Goal: Browse casually: Explore the website without a specific task or goal

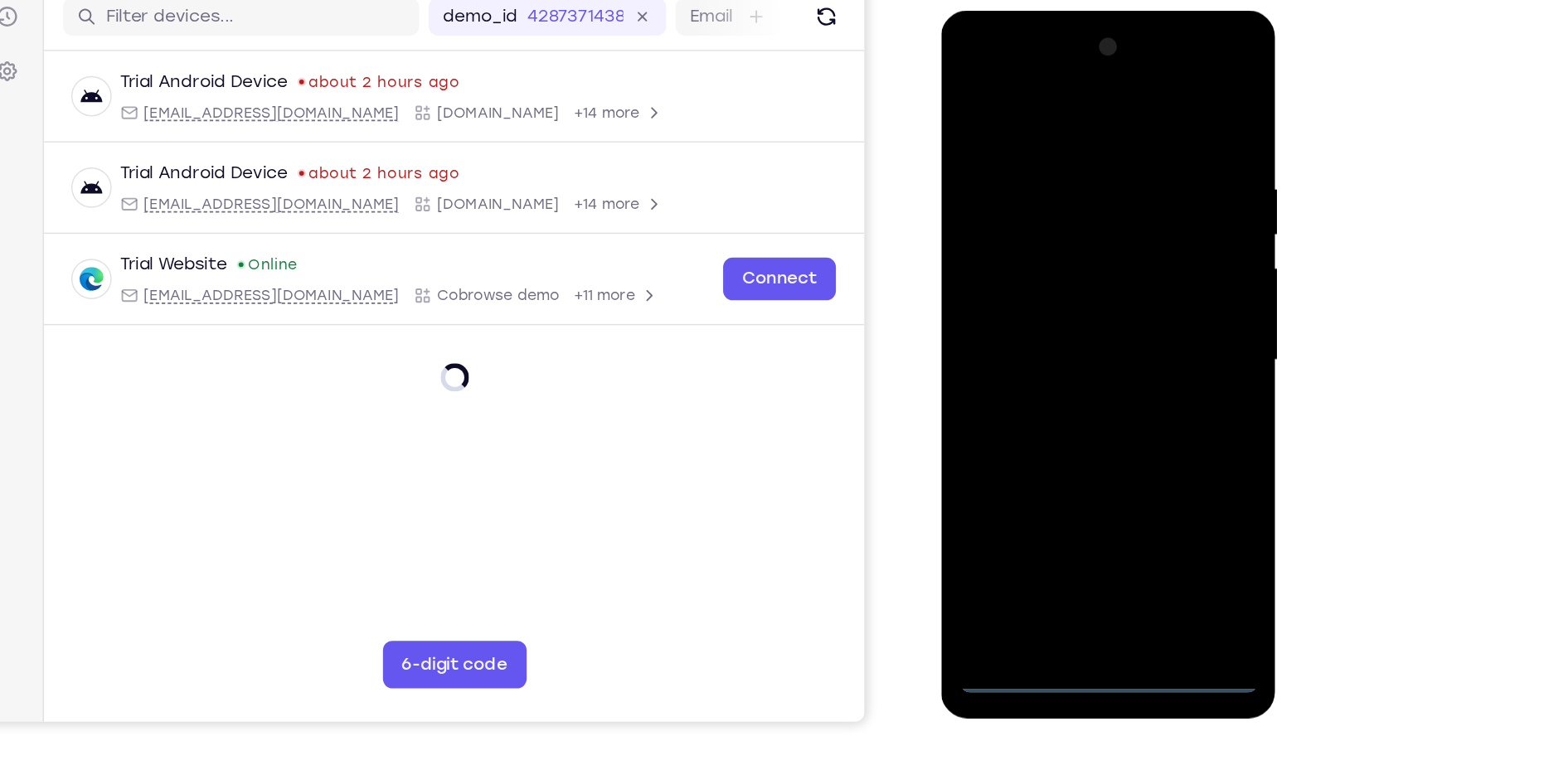
click at [1054, 480] on div at bounding box center [1057, 254] width 209 height 464
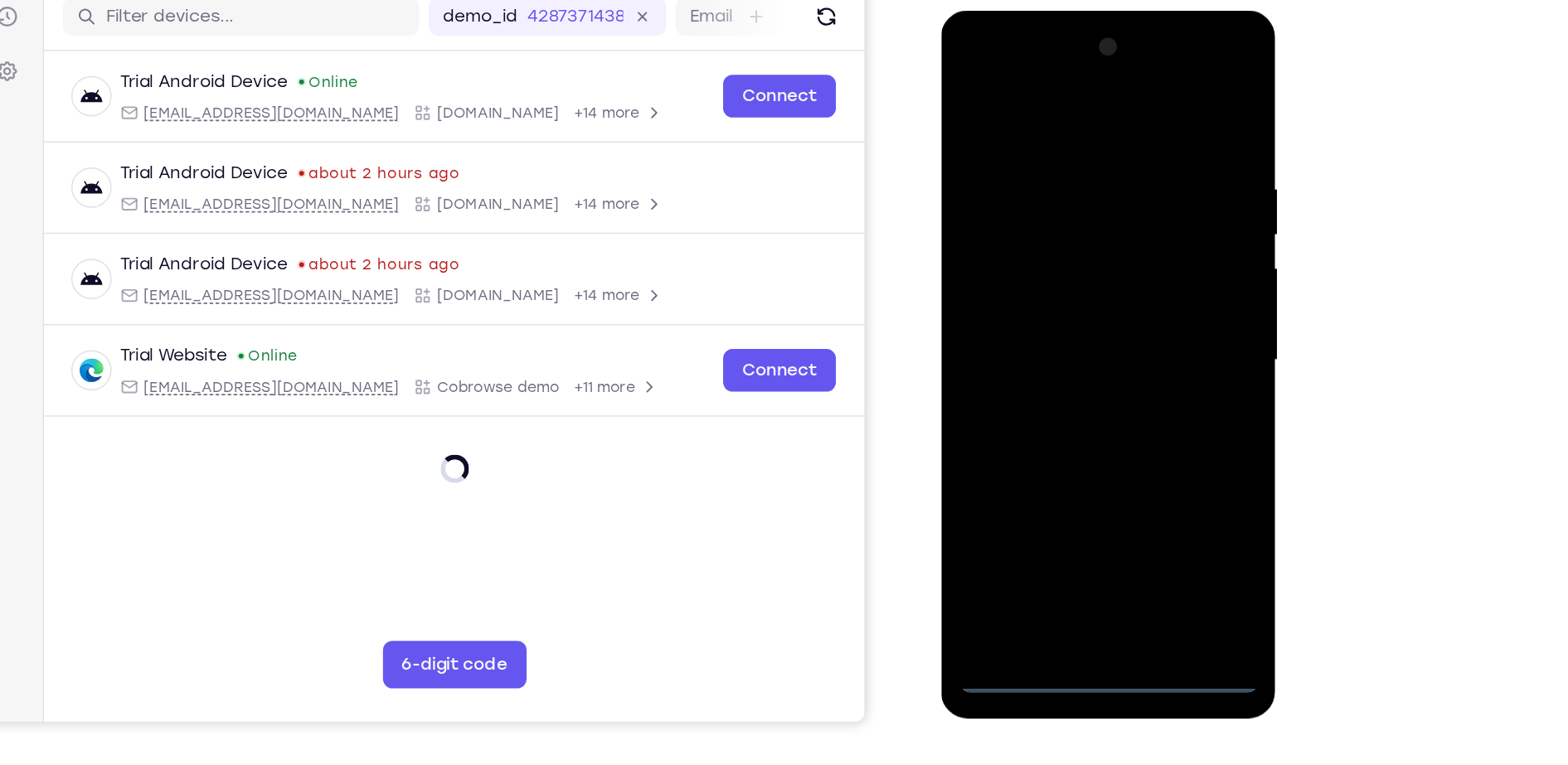
click at [1136, 402] on div at bounding box center [1057, 254] width 209 height 464
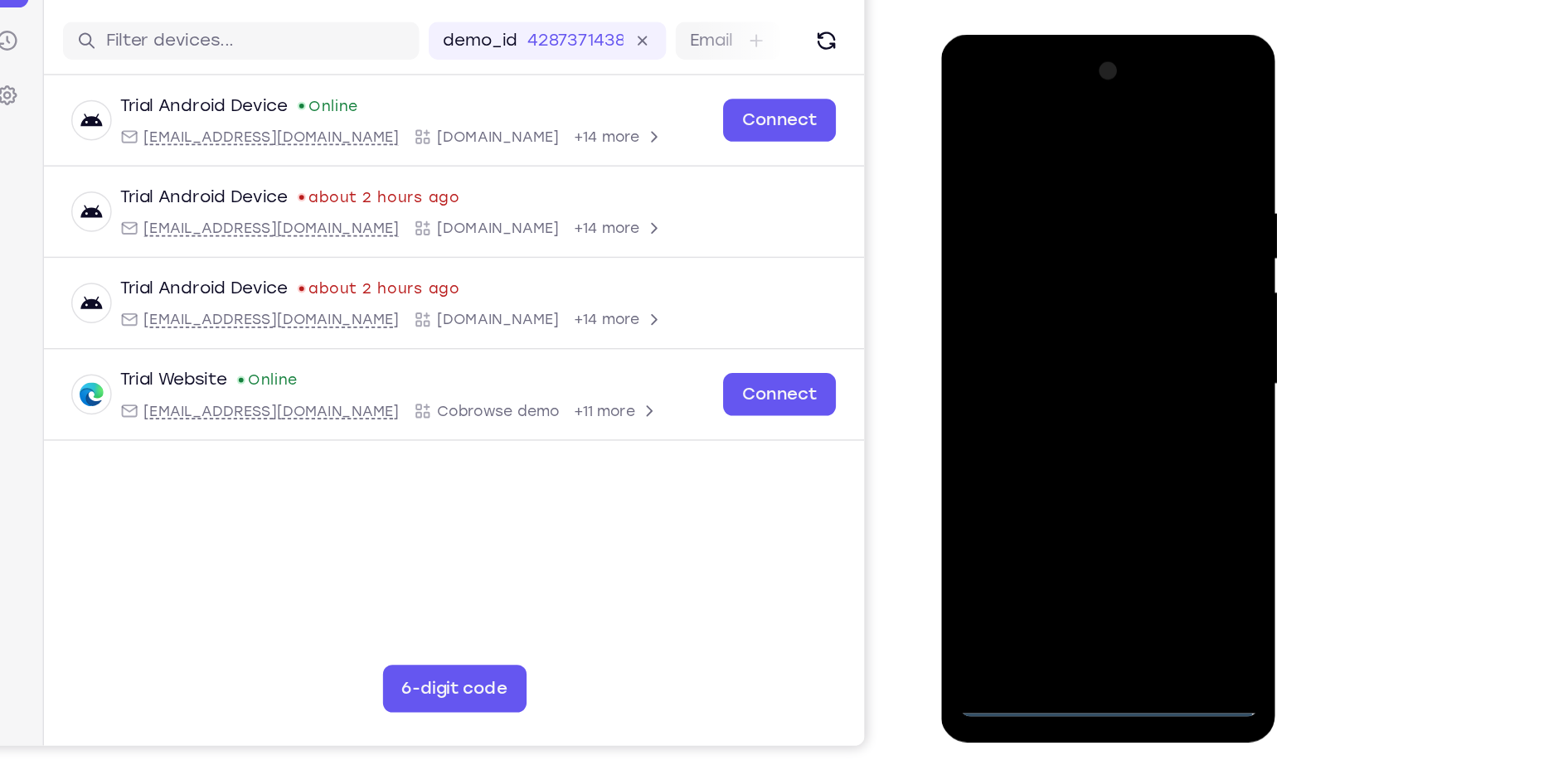
click at [1025, 117] on div at bounding box center [1057, 278] width 209 height 464
click at [1118, 263] on div at bounding box center [1057, 278] width 209 height 464
click at [1040, 305] on div at bounding box center [1057, 278] width 209 height 464
click at [1055, 250] on div at bounding box center [1057, 278] width 209 height 464
click at [1042, 247] on div at bounding box center [1057, 278] width 209 height 464
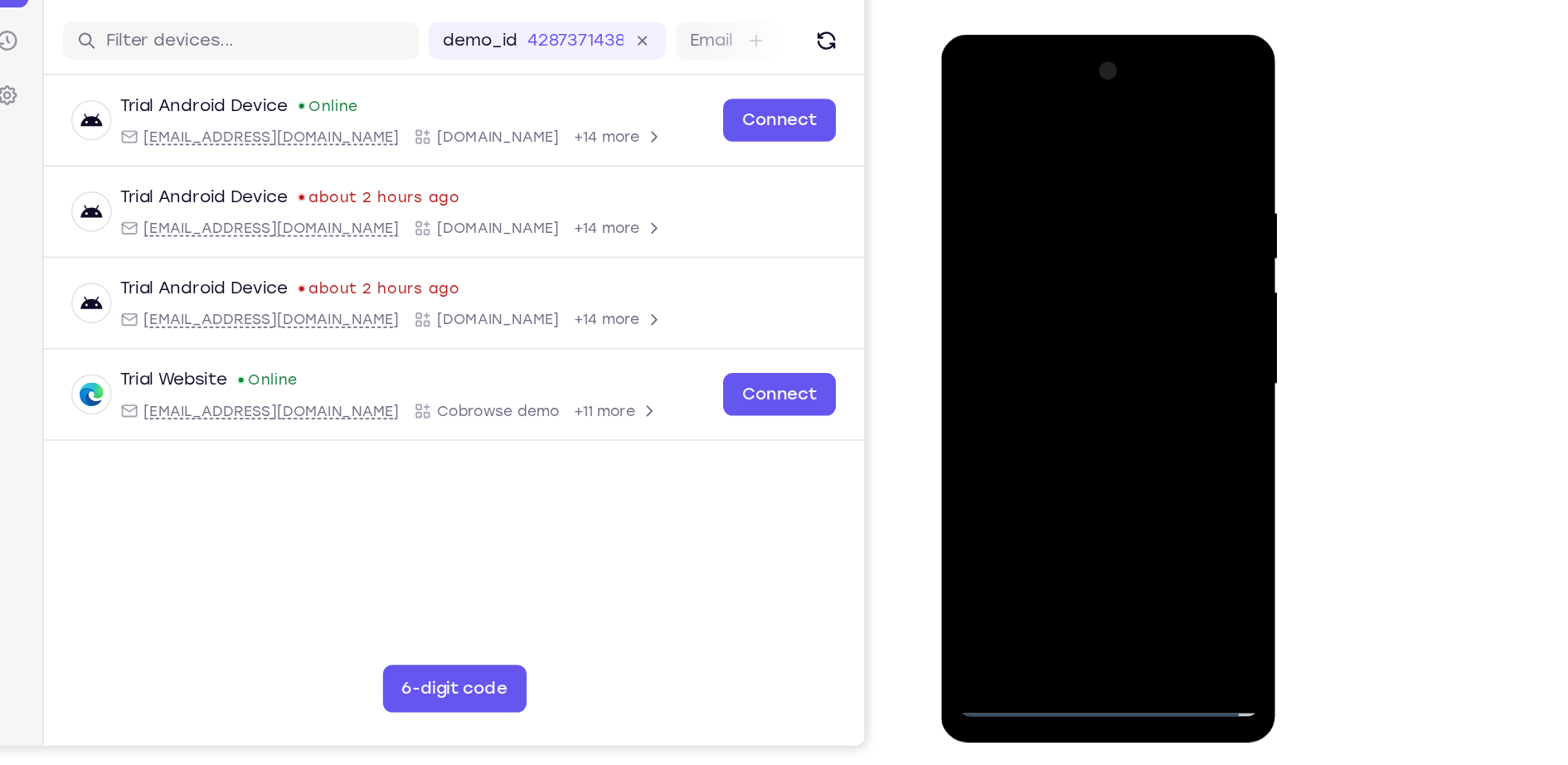
click at [1012, 282] on div at bounding box center [1057, 278] width 209 height 464
click at [1062, 333] on div at bounding box center [1057, 278] width 209 height 464
drag, startPoint x: 1062, startPoint y: 332, endPoint x: 1095, endPoint y: 123, distance: 211.6
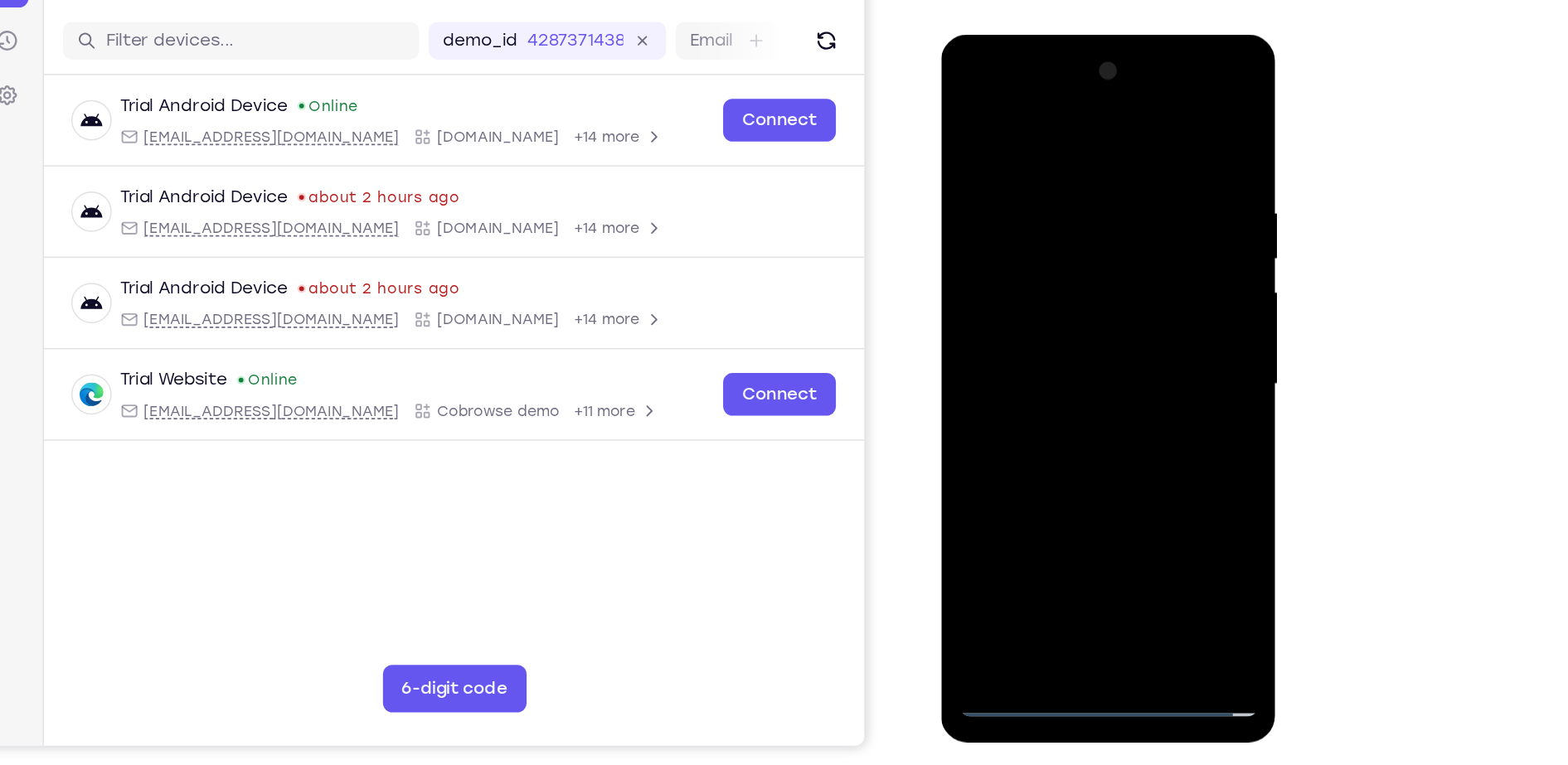
click at [1095, 123] on div at bounding box center [1057, 278] width 209 height 464
click at [1022, 337] on div at bounding box center [1057, 278] width 209 height 464
click at [1086, 347] on div at bounding box center [1057, 278] width 209 height 464
click at [1104, 476] on div at bounding box center [1057, 278] width 209 height 464
click at [1037, 365] on div at bounding box center [1057, 278] width 209 height 464
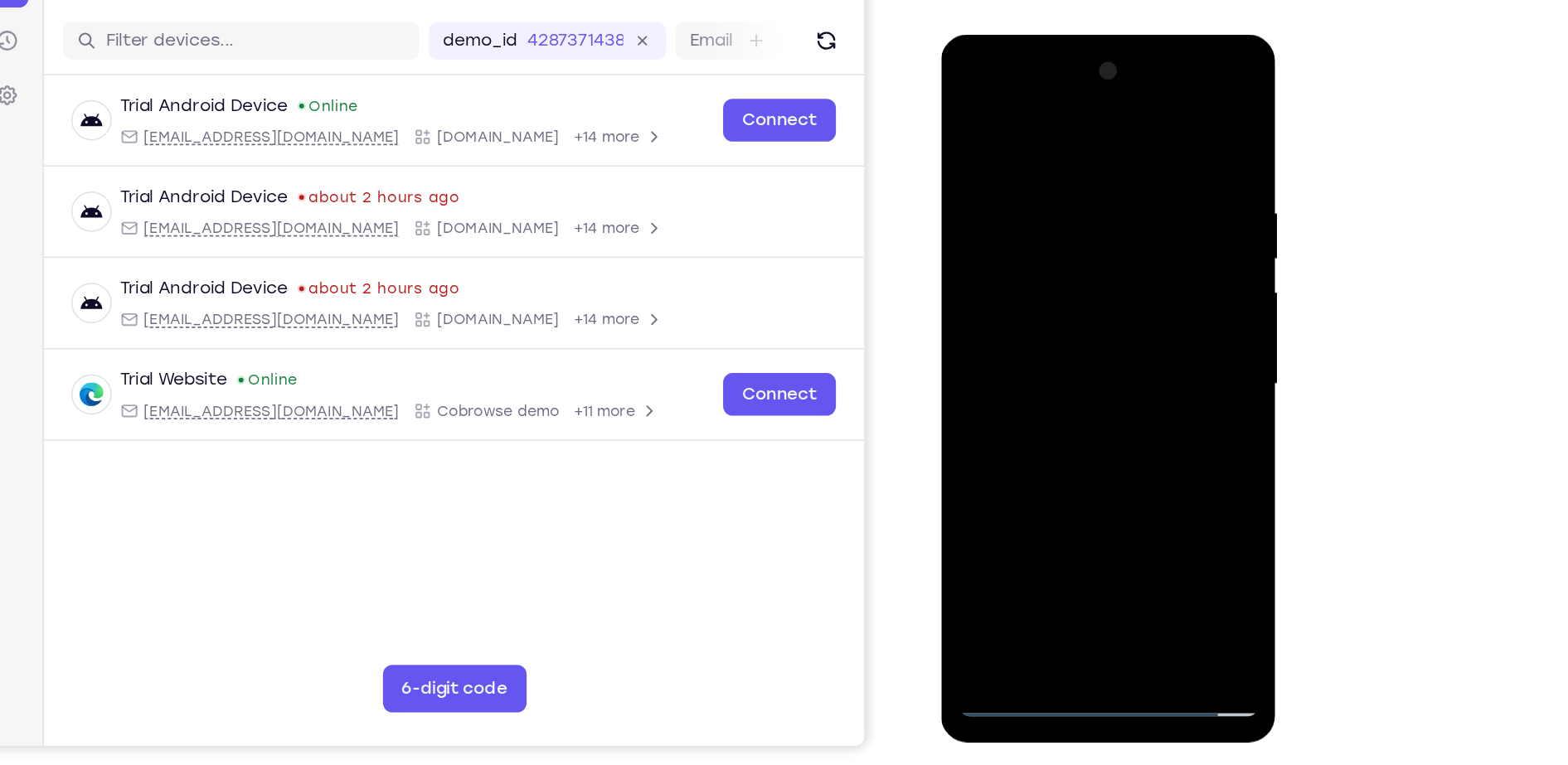
click at [974, 112] on div at bounding box center [1057, 278] width 209 height 464
click at [1144, 111] on div at bounding box center [1057, 278] width 209 height 464
drag, startPoint x: 1022, startPoint y: 179, endPoint x: 1010, endPoint y: 273, distance: 94.8
click at [1010, 273] on div at bounding box center [1057, 278] width 209 height 464
click at [969, 109] on div at bounding box center [1057, 278] width 209 height 464
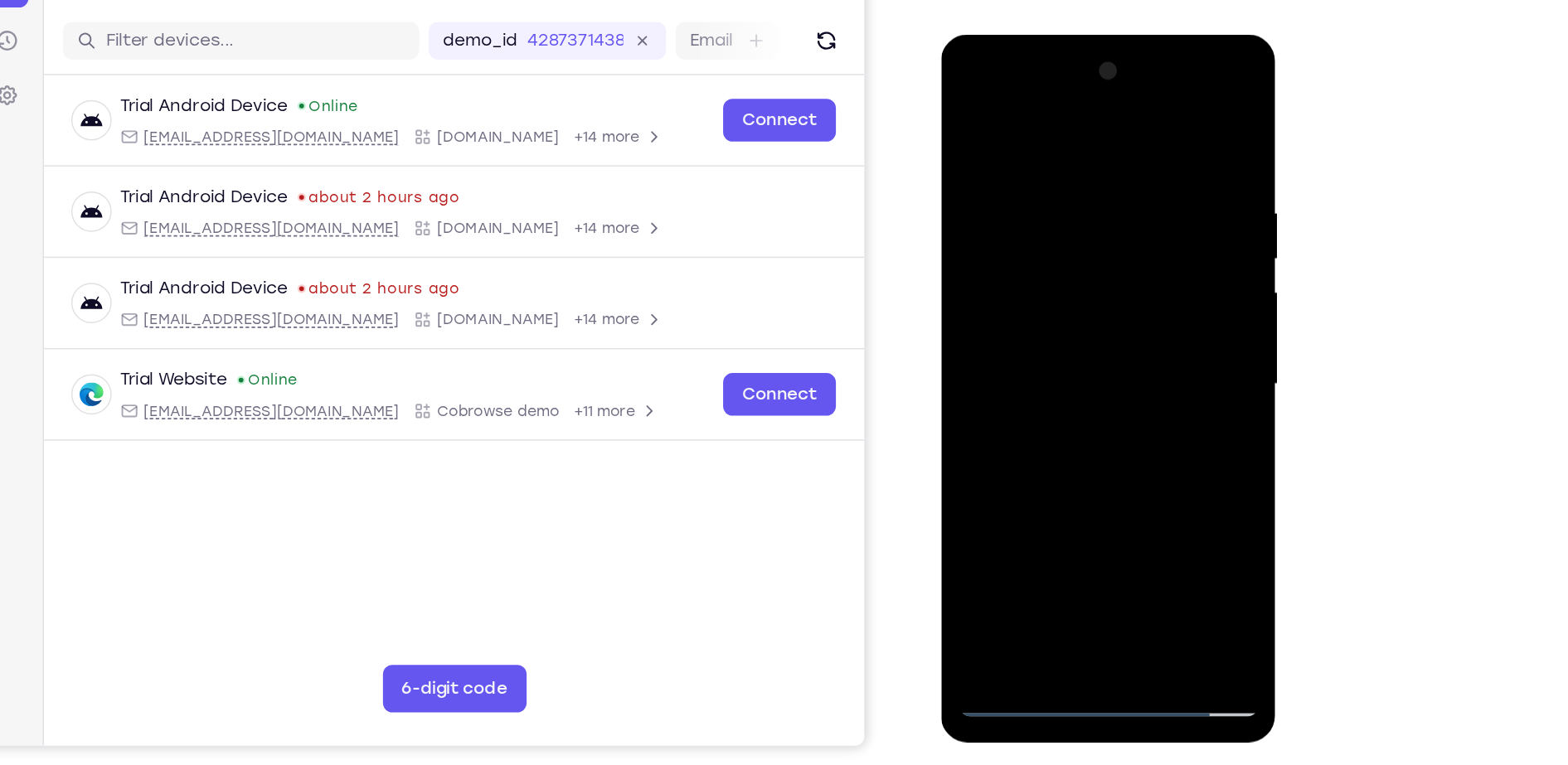
click at [1030, 137] on div at bounding box center [1057, 278] width 209 height 464
click at [1137, 177] on div at bounding box center [1057, 278] width 209 height 464
click at [1146, 119] on div at bounding box center [1057, 278] width 209 height 464
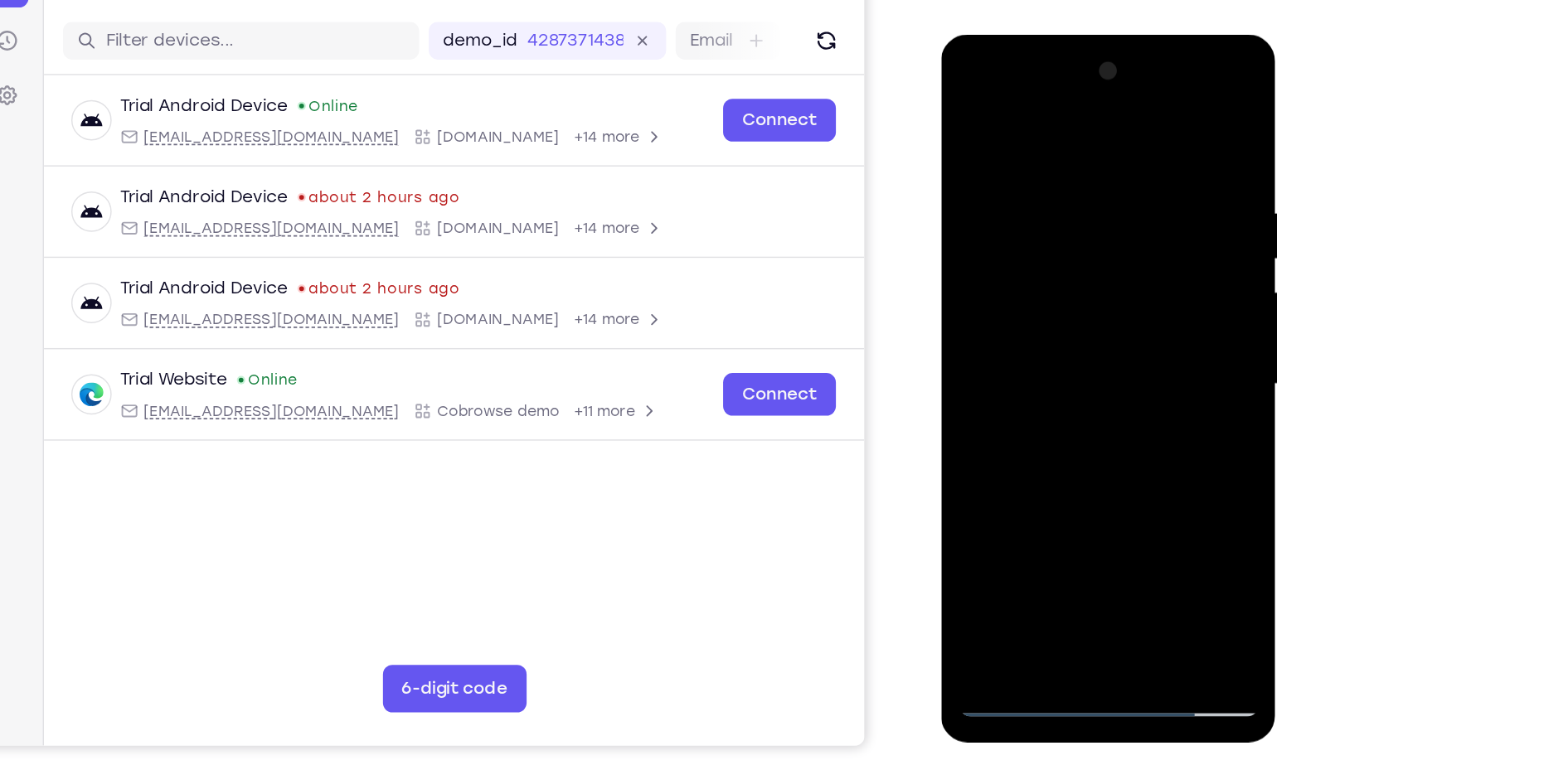
click at [1097, 471] on div at bounding box center [1057, 278] width 209 height 464
click at [1057, 237] on div at bounding box center [1057, 278] width 209 height 464
click at [1042, 383] on div at bounding box center [1057, 278] width 209 height 464
click at [969, 114] on div at bounding box center [1057, 278] width 209 height 464
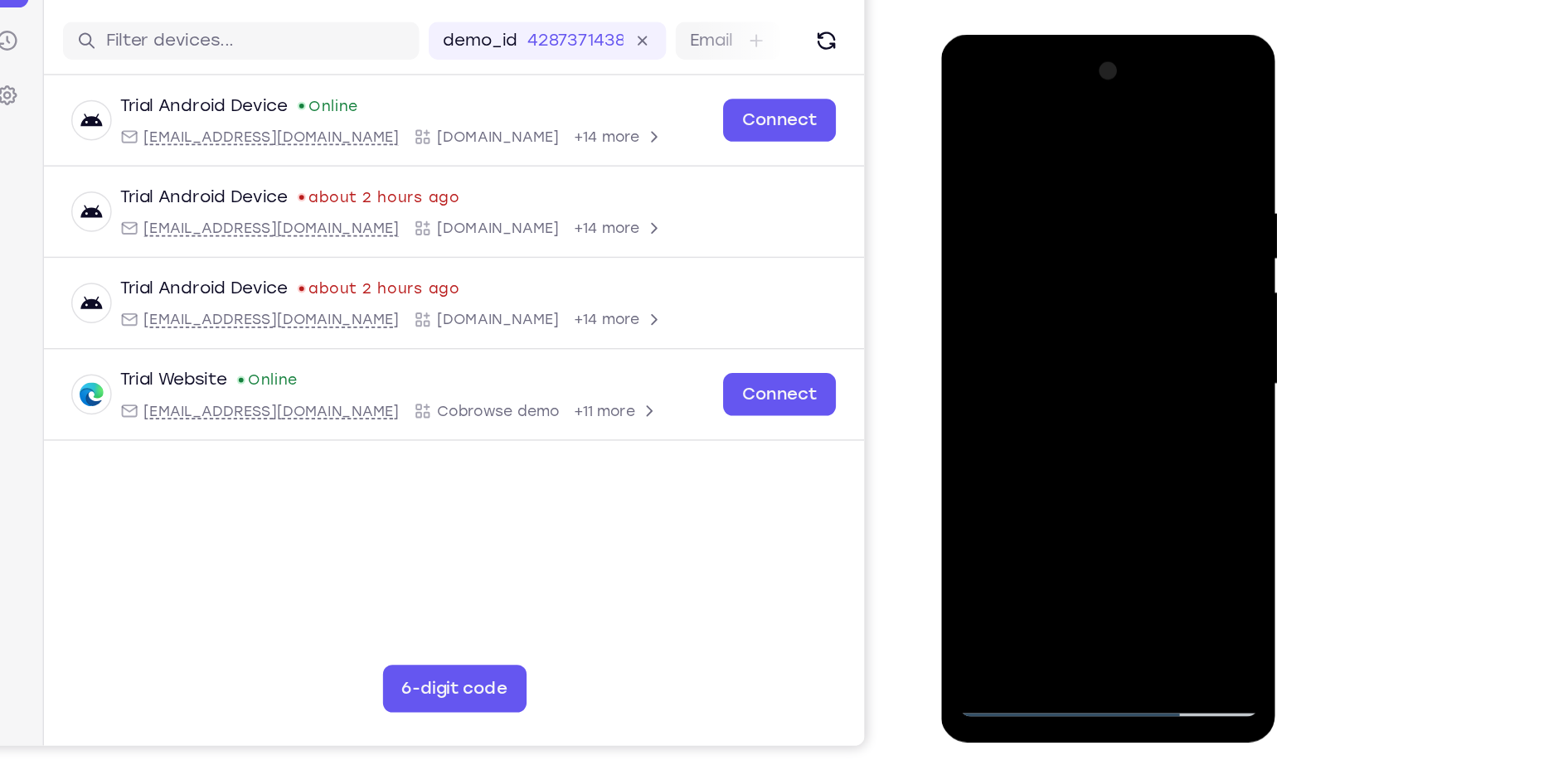
click at [1024, 222] on div at bounding box center [1057, 278] width 209 height 464
click at [966, 117] on div at bounding box center [1057, 278] width 209 height 464
click at [1153, 187] on div at bounding box center [1057, 278] width 209 height 464
click at [965, 188] on div at bounding box center [1057, 278] width 209 height 464
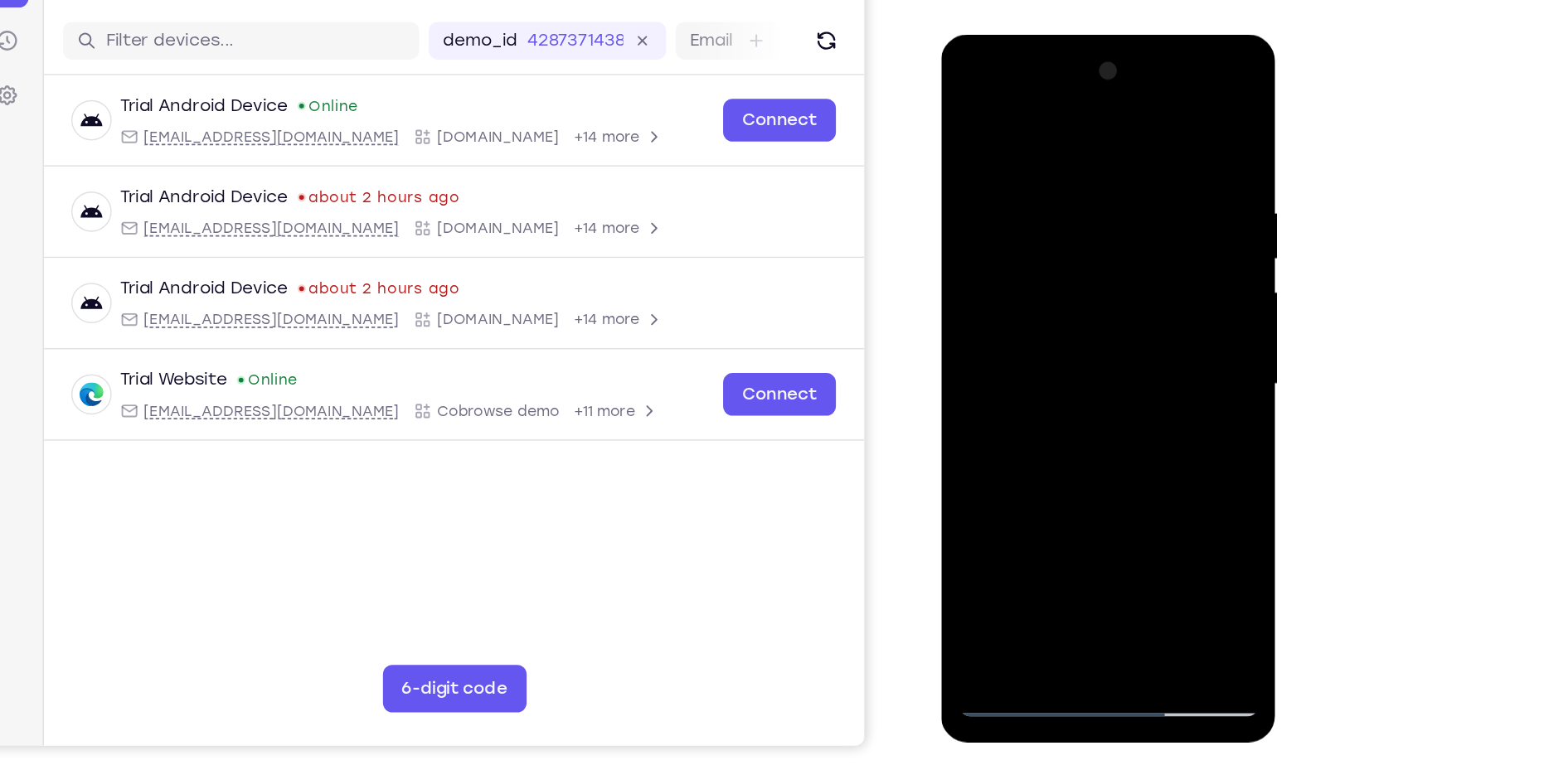
click at [965, 188] on div at bounding box center [1057, 278] width 209 height 464
click at [1060, 264] on div at bounding box center [1057, 278] width 209 height 464
click at [974, 112] on div at bounding box center [1057, 278] width 209 height 464
drag, startPoint x: 1070, startPoint y: 143, endPoint x: 1052, endPoint y: 407, distance: 264.6
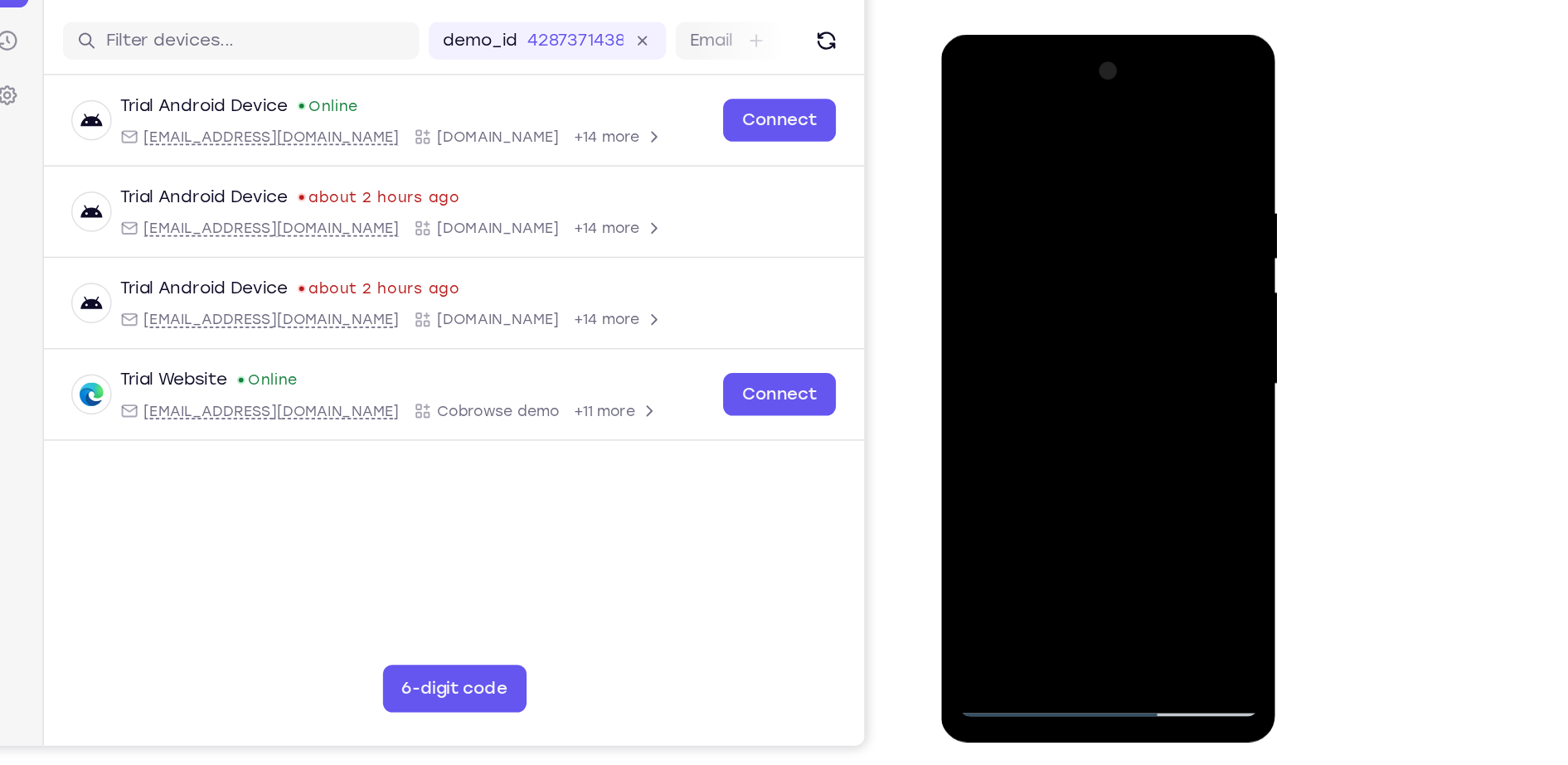
click at [1052, 407] on div at bounding box center [1057, 278] width 209 height 464
drag, startPoint x: 1066, startPoint y: 127, endPoint x: 1049, endPoint y: 297, distance: 170.8
click at [1049, 297] on div at bounding box center [1057, 278] width 209 height 464
click at [1130, 470] on div at bounding box center [1057, 278] width 209 height 464
click at [1141, 470] on div at bounding box center [1057, 278] width 209 height 464
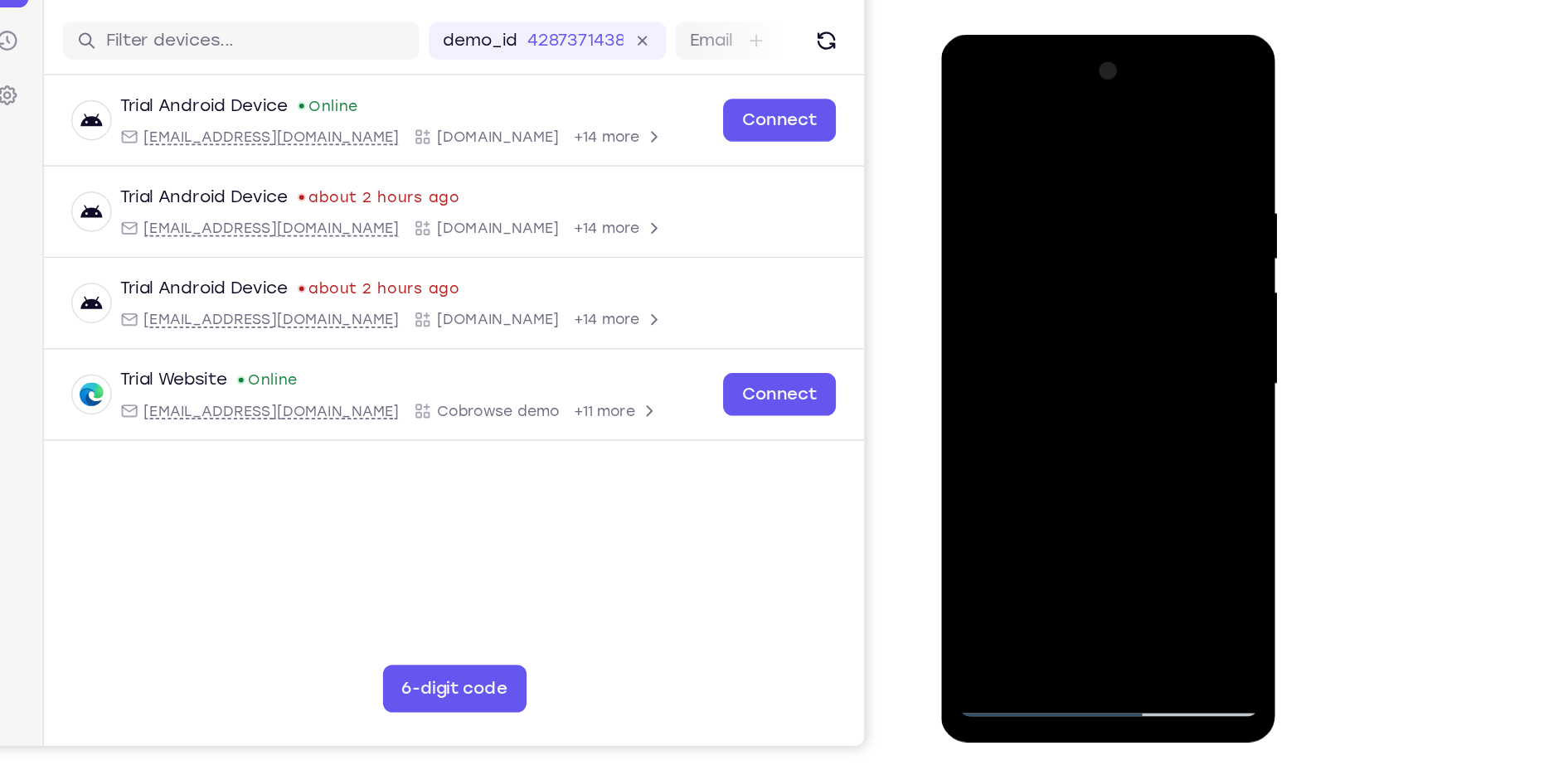
click at [1055, 312] on div at bounding box center [1057, 278] width 209 height 464
click at [1062, 123] on div at bounding box center [1057, 278] width 209 height 464
click at [969, 109] on div at bounding box center [1057, 278] width 209 height 464
click at [1101, 471] on div at bounding box center [1057, 278] width 209 height 464
click at [1034, 230] on div at bounding box center [1057, 278] width 209 height 464
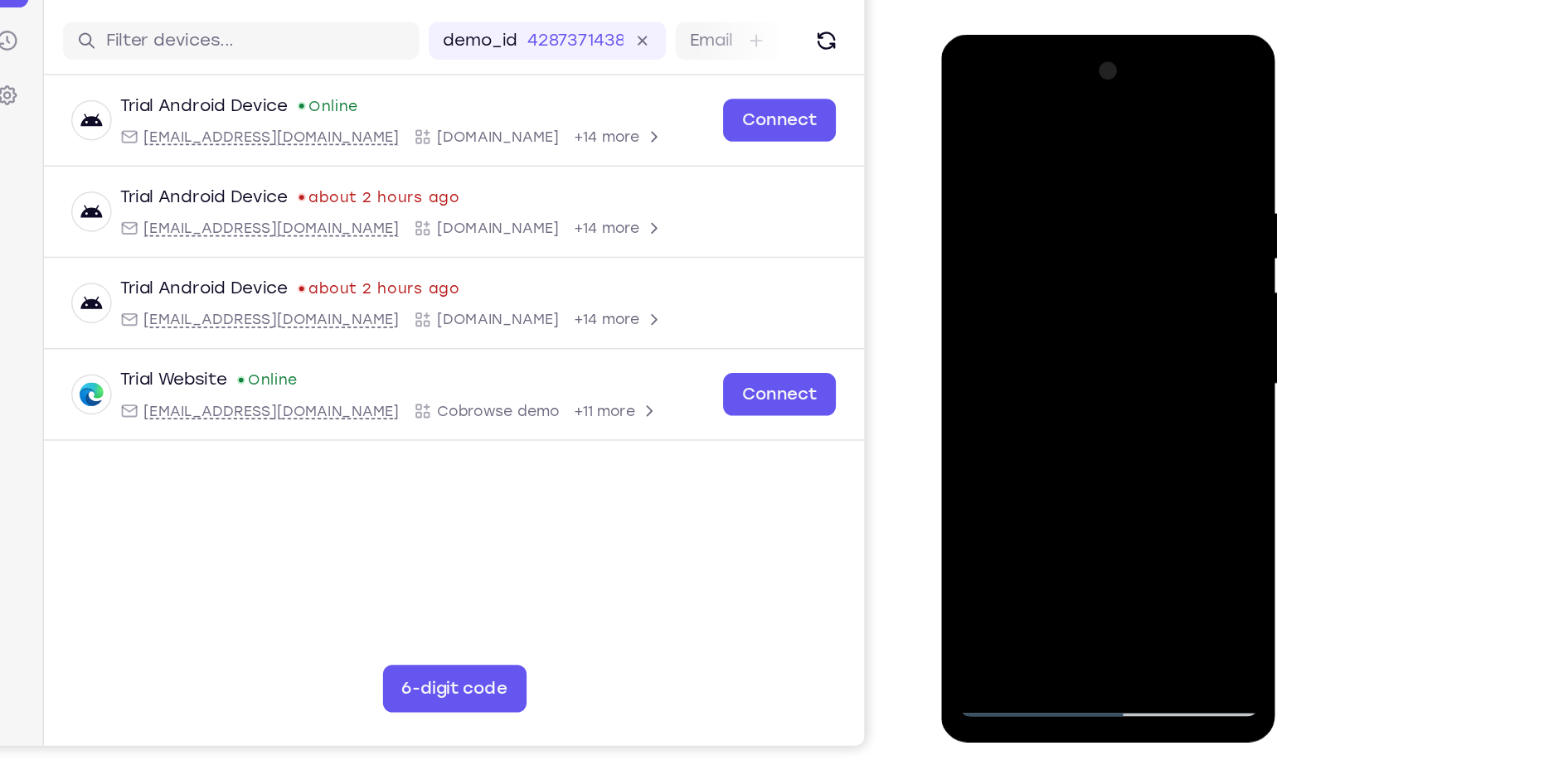
click at [1037, 469] on div at bounding box center [1057, 278] width 209 height 464
click at [1137, 313] on div at bounding box center [1057, 278] width 209 height 464
click at [1034, 318] on div at bounding box center [1057, 278] width 209 height 464
click at [965, 109] on div at bounding box center [1057, 278] width 209 height 464
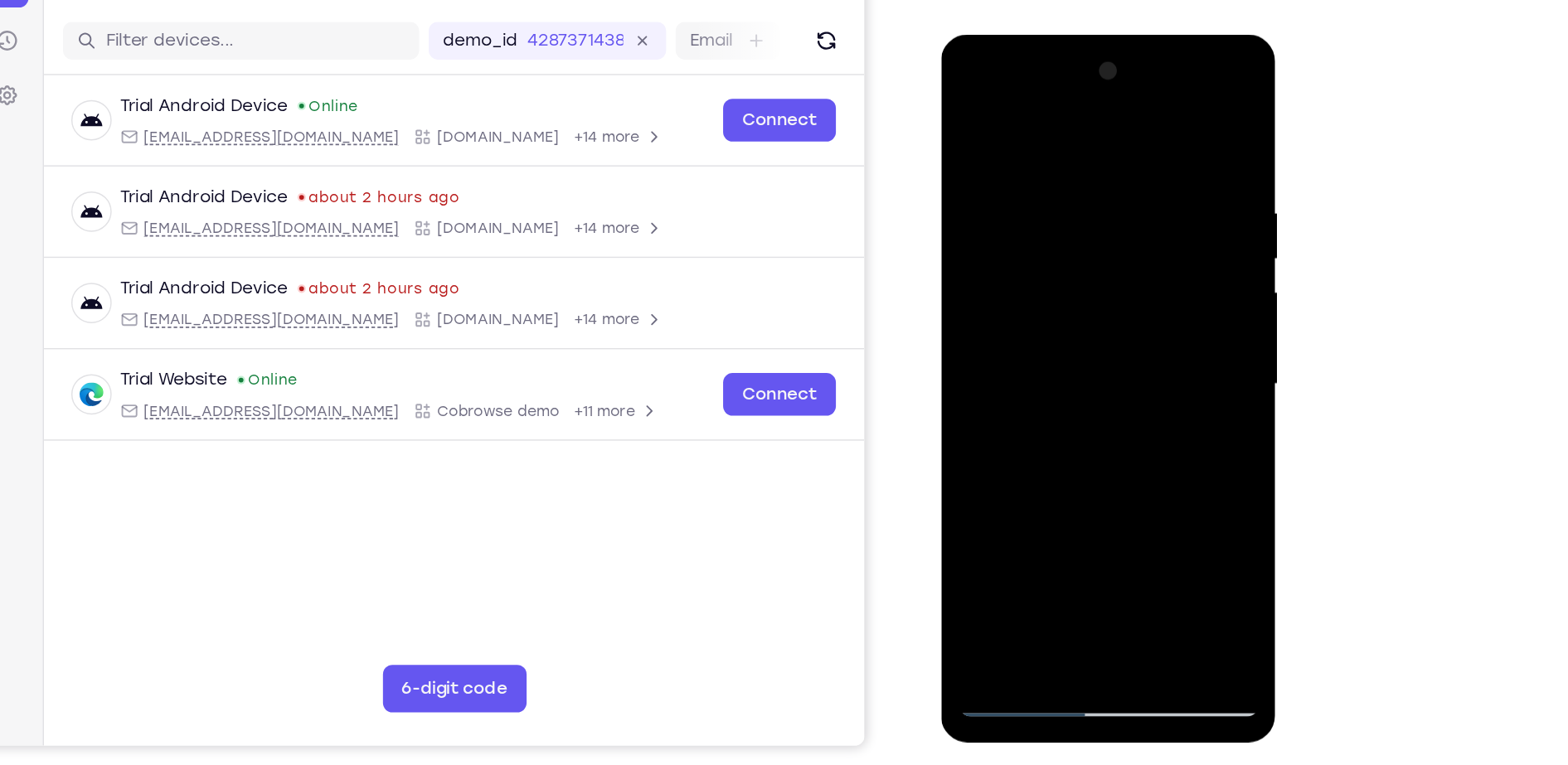
click at [965, 109] on div at bounding box center [1057, 278] width 209 height 464
click at [1093, 480] on div at bounding box center [1057, 278] width 209 height 464
click at [1072, 237] on div at bounding box center [1057, 278] width 209 height 464
click at [1065, 414] on div at bounding box center [1057, 278] width 209 height 464
click at [1099, 419] on div at bounding box center [1057, 278] width 209 height 464
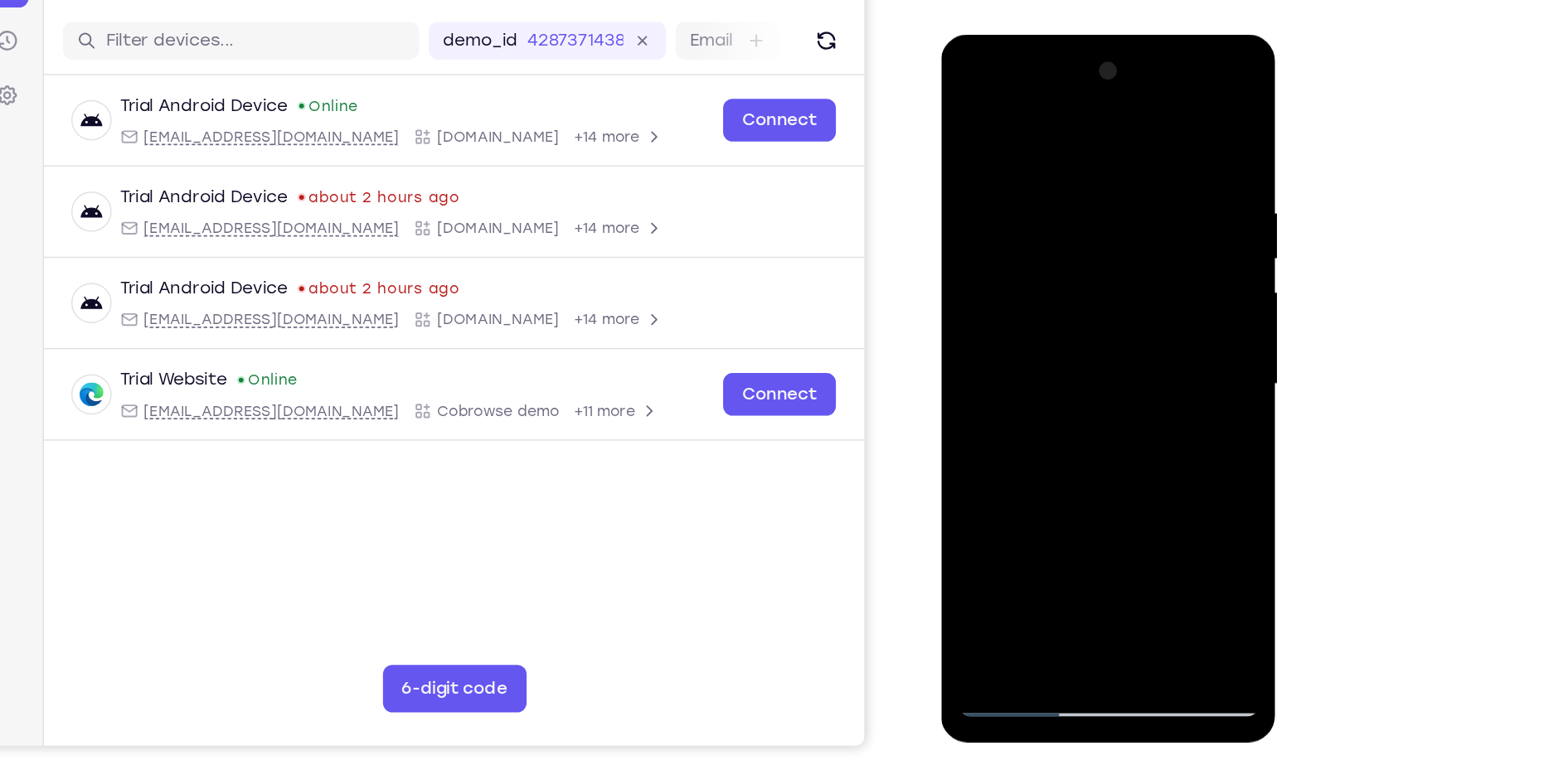
click at [1000, 275] on div at bounding box center [1057, 278] width 209 height 464
click at [1004, 288] on div at bounding box center [1057, 278] width 209 height 464
click at [1021, 459] on div at bounding box center [1057, 278] width 209 height 464
click at [1013, 473] on div at bounding box center [1057, 278] width 209 height 464
click at [1099, 374] on div at bounding box center [1057, 278] width 209 height 464
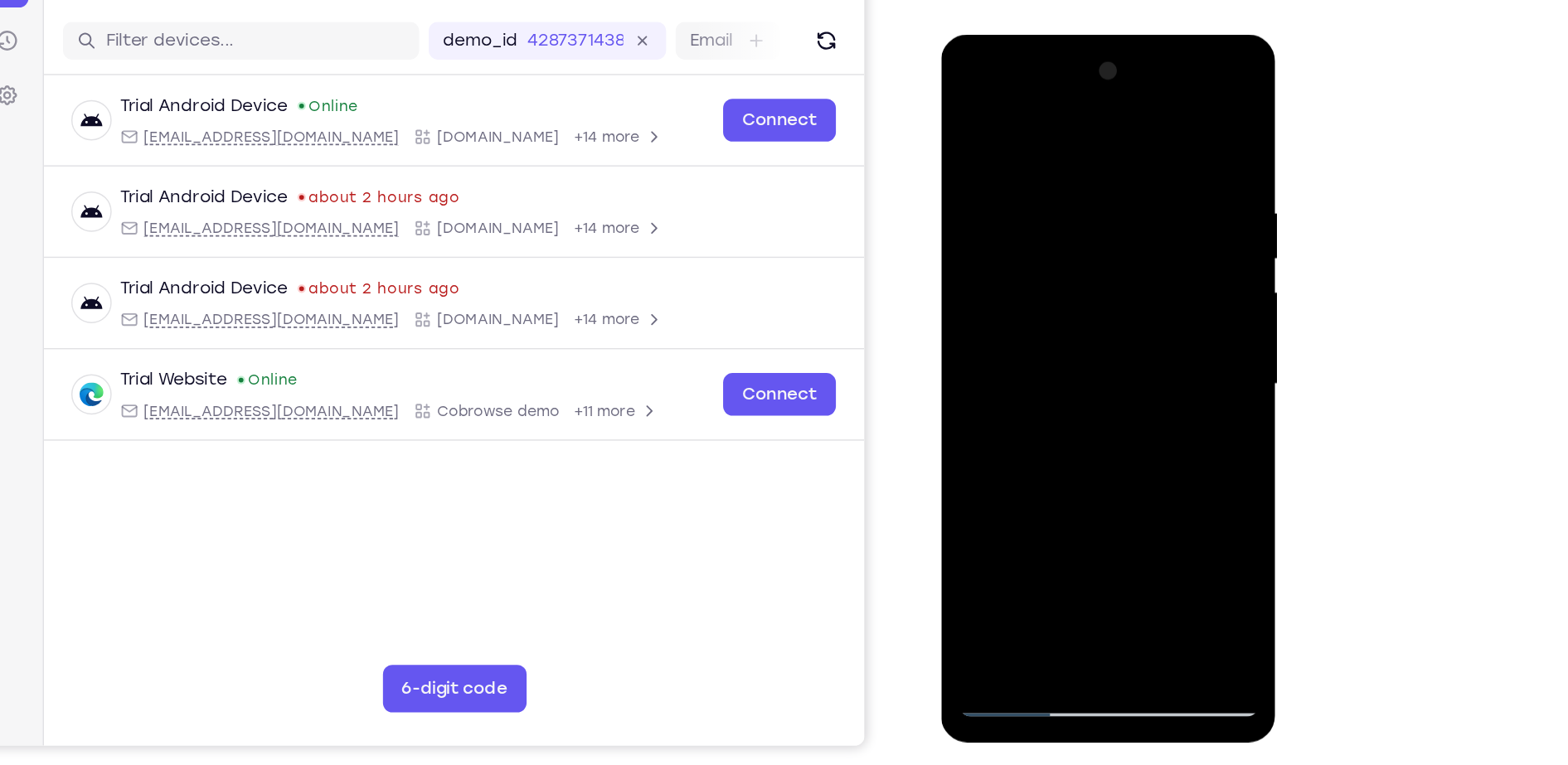
click at [1099, 374] on div at bounding box center [1057, 278] width 209 height 464
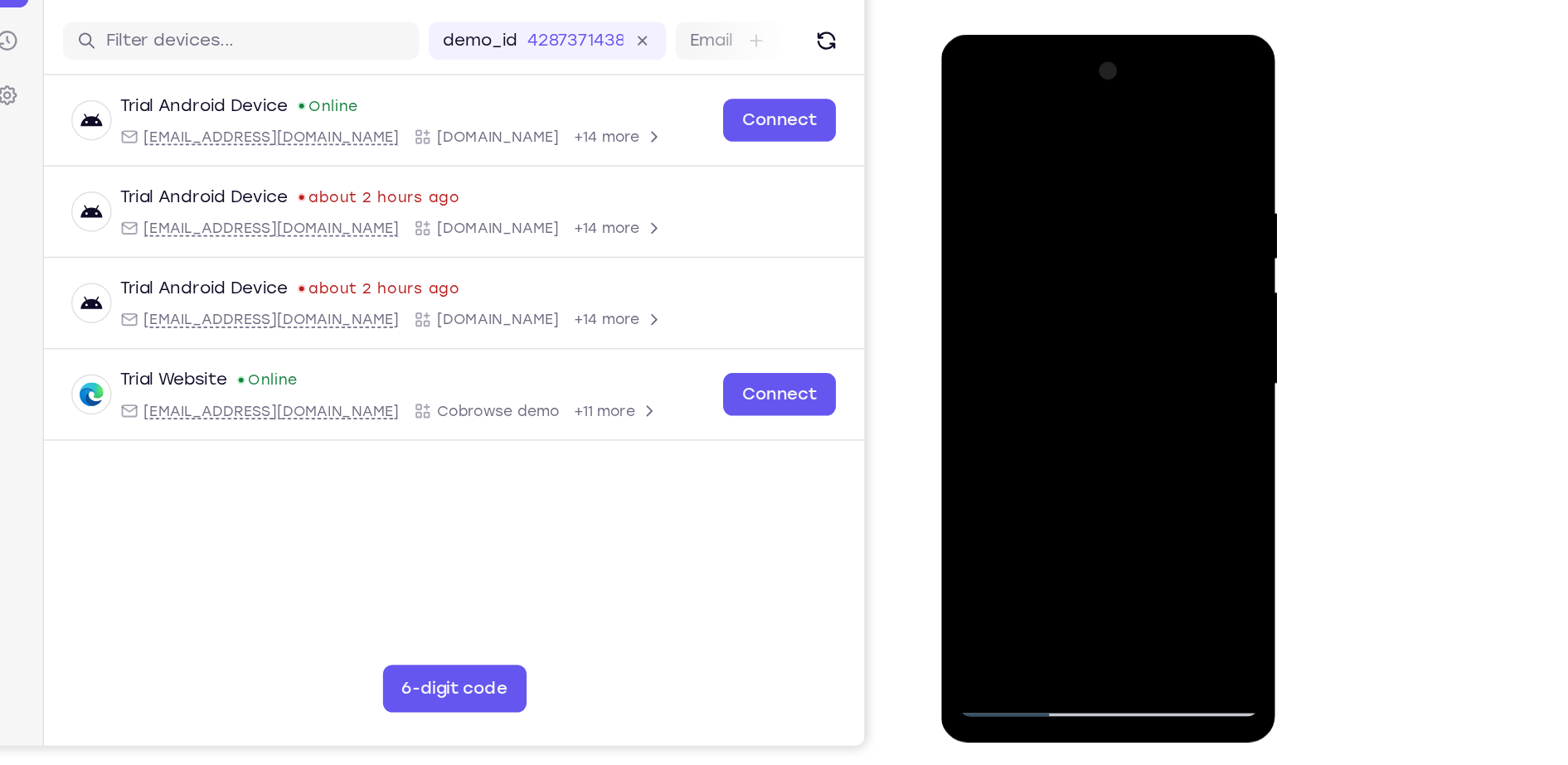
click at [1139, 312] on div at bounding box center [1057, 278] width 209 height 464
click at [1141, 440] on div at bounding box center [1057, 278] width 209 height 464
click at [1016, 289] on div at bounding box center [1057, 278] width 209 height 464
click at [1057, 429] on div at bounding box center [1057, 278] width 209 height 464
click at [1005, 294] on div at bounding box center [1057, 278] width 209 height 464
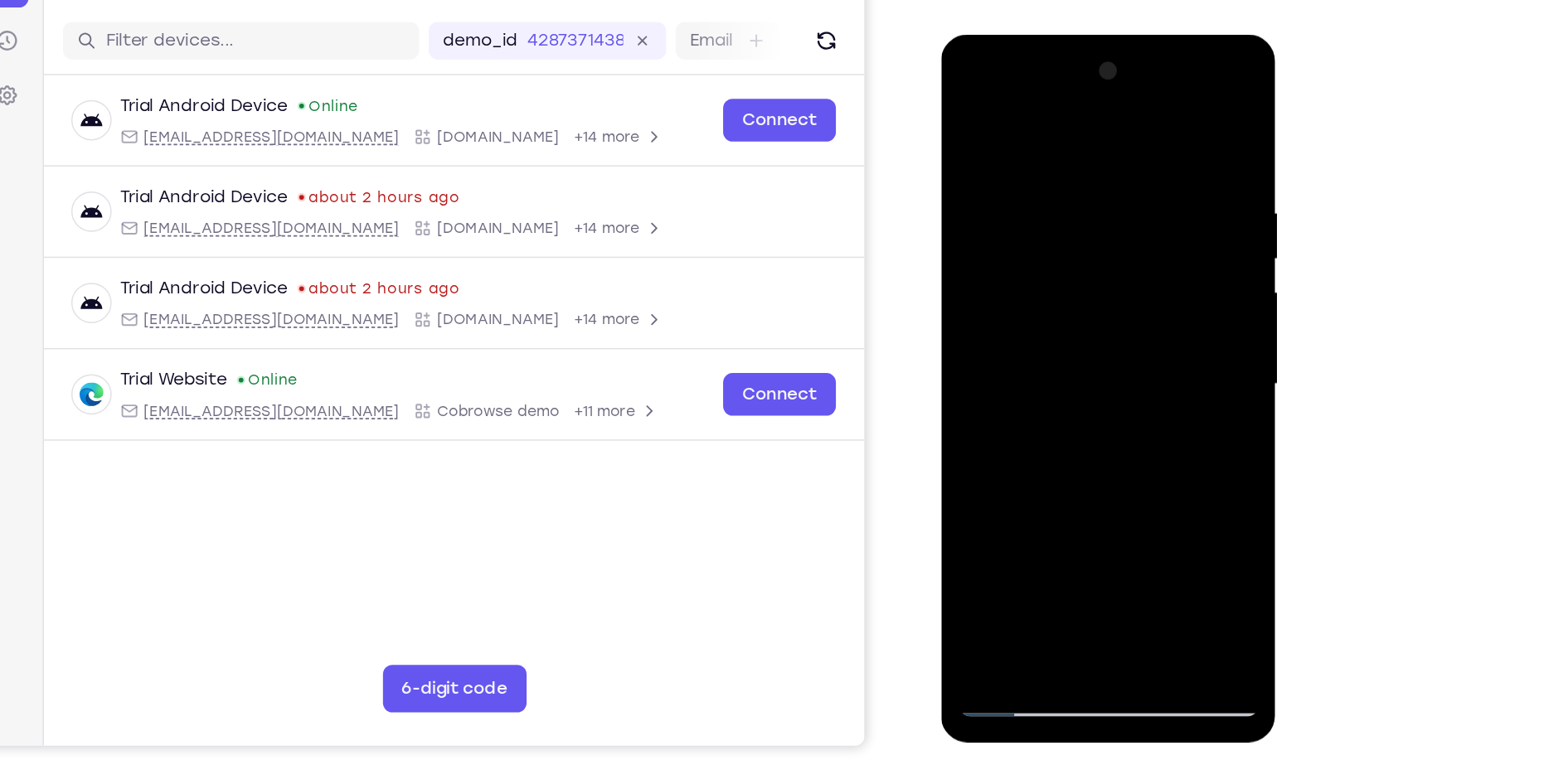
click at [1046, 465] on div at bounding box center [1057, 278] width 209 height 464
click at [966, 110] on div at bounding box center [1057, 278] width 209 height 464
click at [985, 108] on div at bounding box center [1057, 278] width 209 height 464
drag, startPoint x: 1062, startPoint y: 114, endPoint x: 1037, endPoint y: 396, distance: 283.1
click at [1037, 396] on div at bounding box center [1057, 278] width 209 height 464
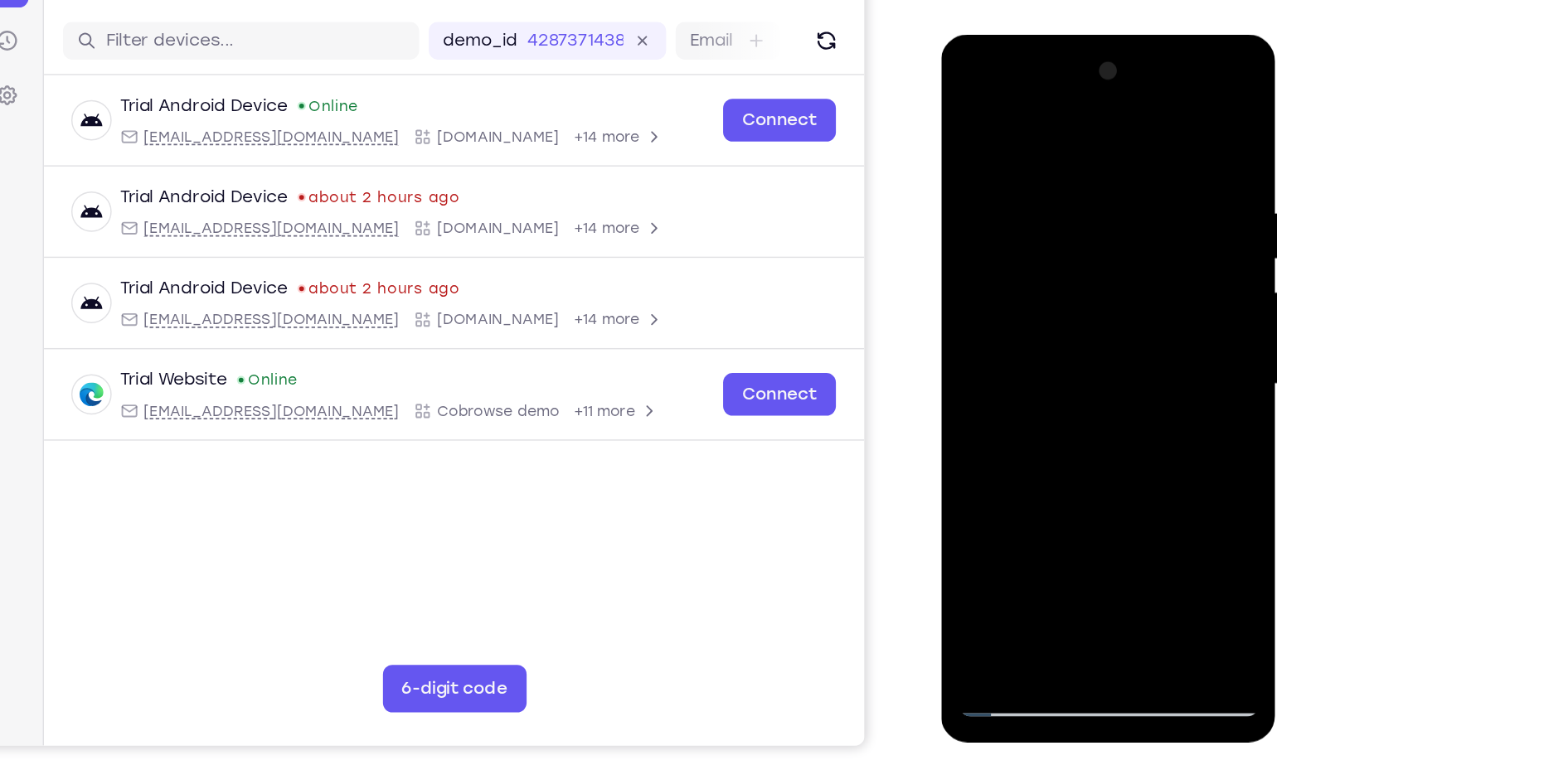
click at [1099, 479] on div at bounding box center [1057, 278] width 209 height 464
drag, startPoint x: 1060, startPoint y: 127, endPoint x: 1040, endPoint y: 388, distance: 261.8
click at [1040, 388] on div at bounding box center [1057, 278] width 209 height 464
click at [1066, 241] on div at bounding box center [1057, 278] width 209 height 464
click at [1070, 467] on div at bounding box center [1057, 278] width 209 height 464
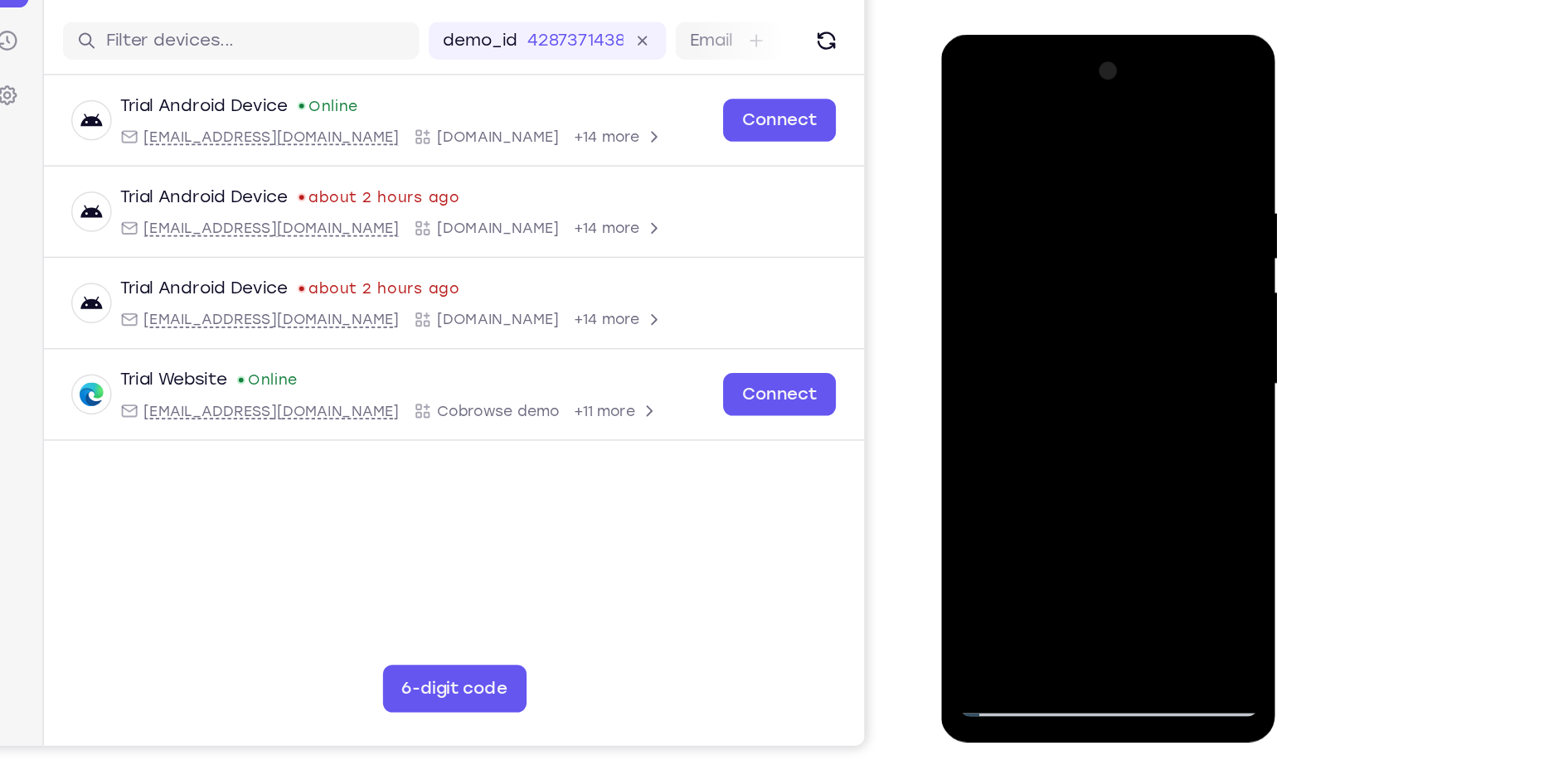
click at [1015, 464] on div at bounding box center [1057, 278] width 209 height 464
click at [967, 376] on div at bounding box center [1057, 278] width 209 height 464
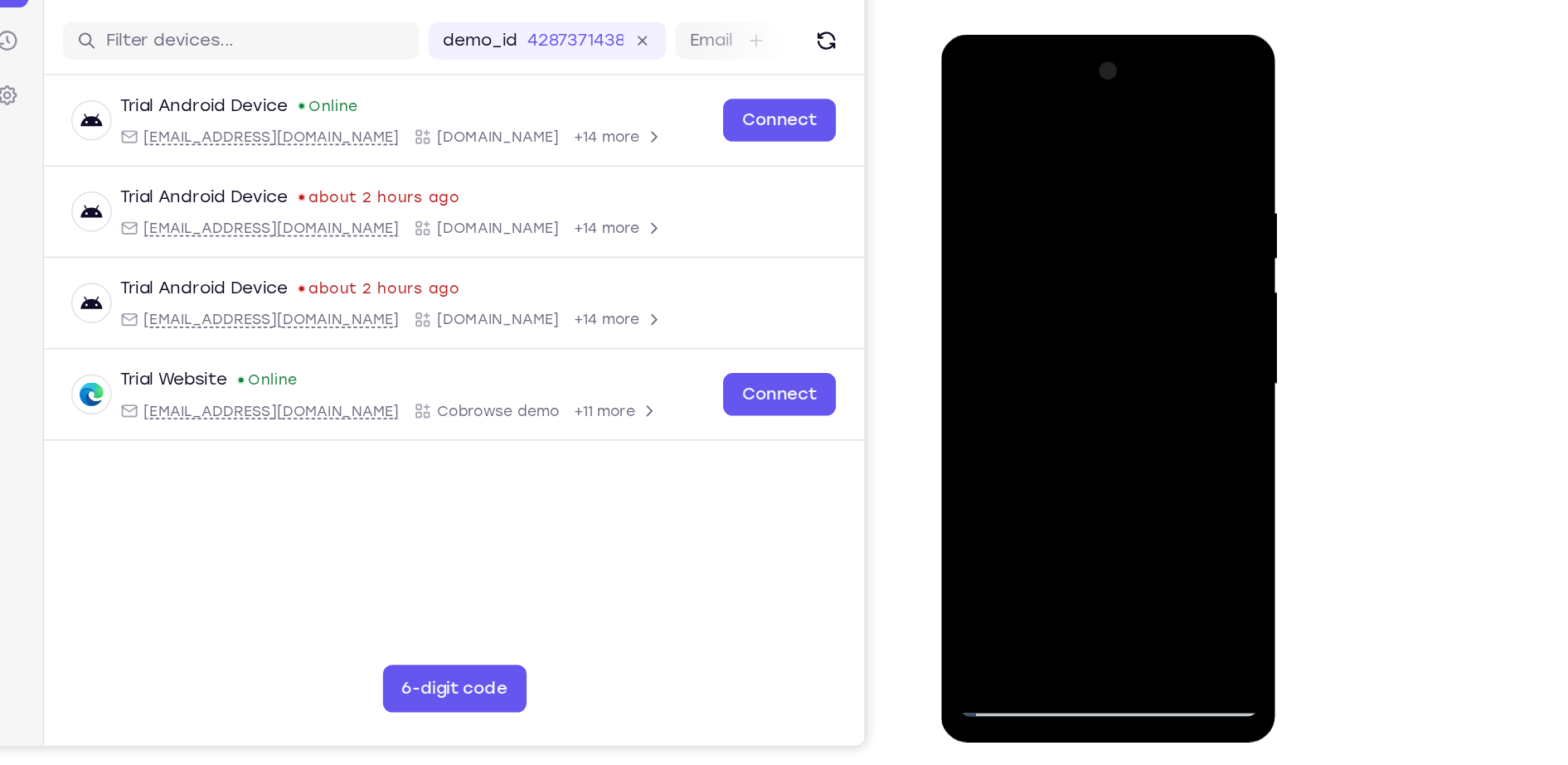
click at [1136, 311] on div at bounding box center [1057, 278] width 209 height 464
click at [974, 113] on div at bounding box center [1057, 278] width 209 height 464
click at [959, 108] on div at bounding box center [1057, 278] width 209 height 464
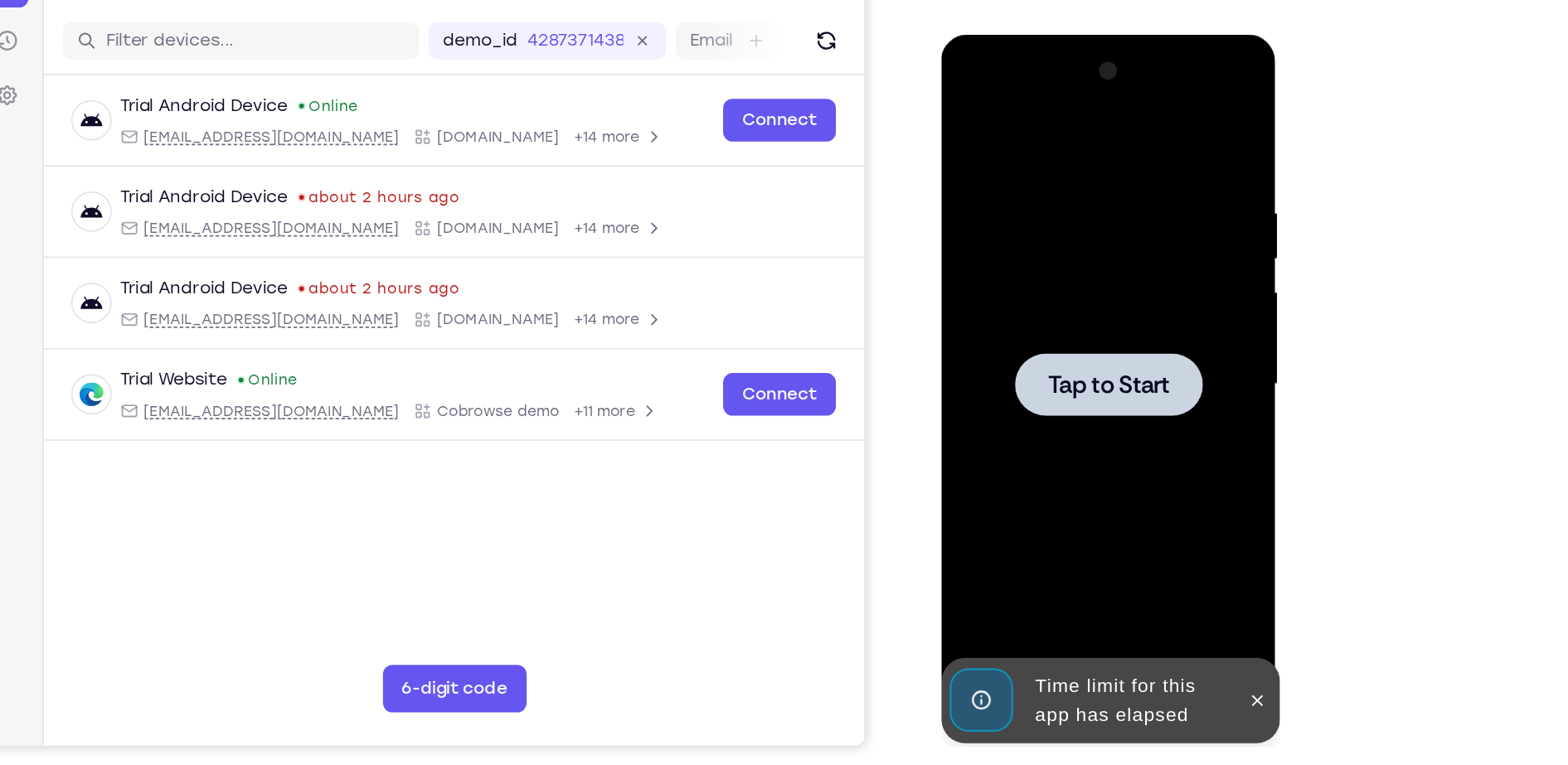
click at [1101, 234] on div at bounding box center [1057, 278] width 209 height 464
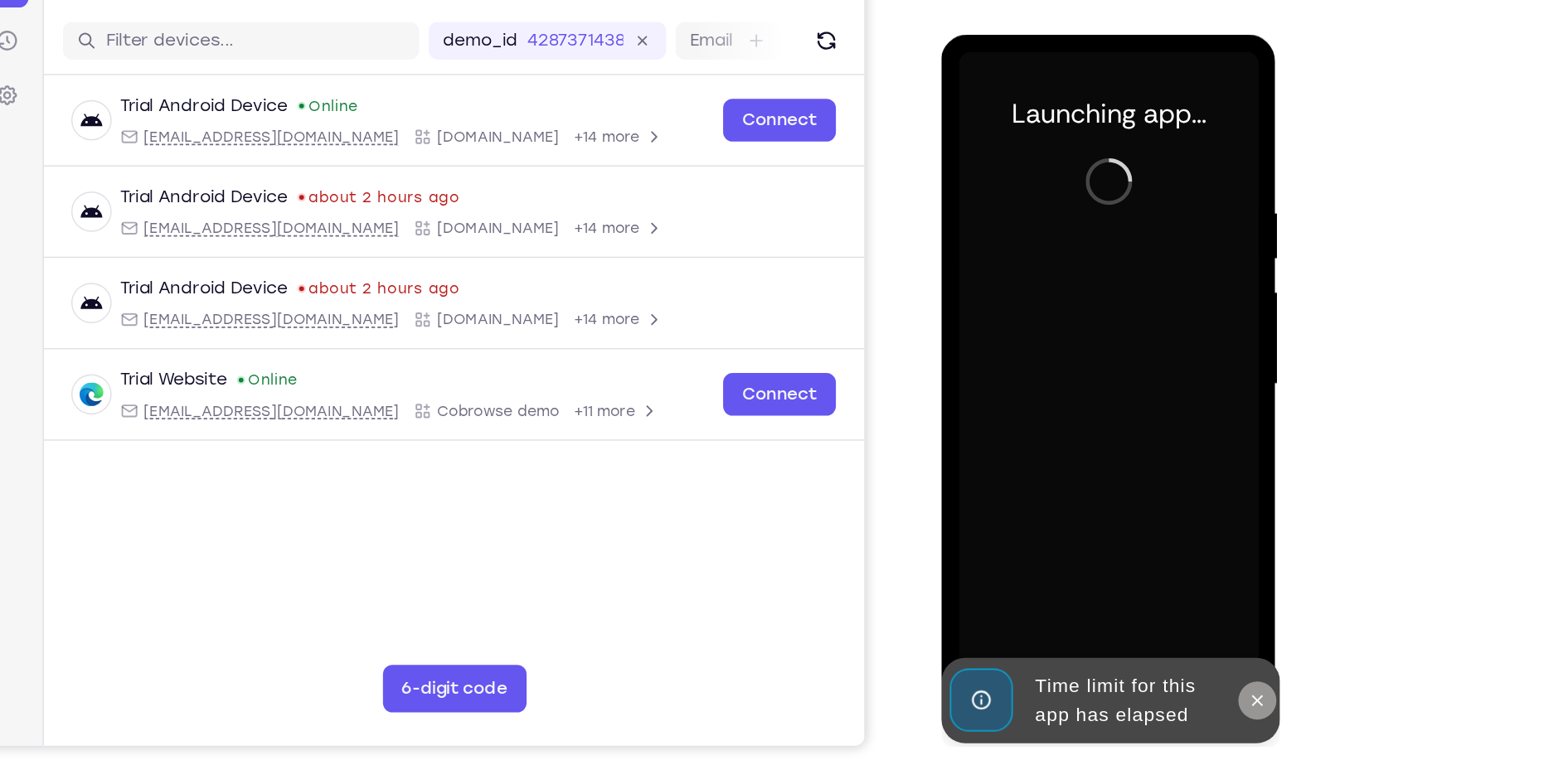
click at [1162, 502] on icon at bounding box center [1161, 499] width 13 height 13
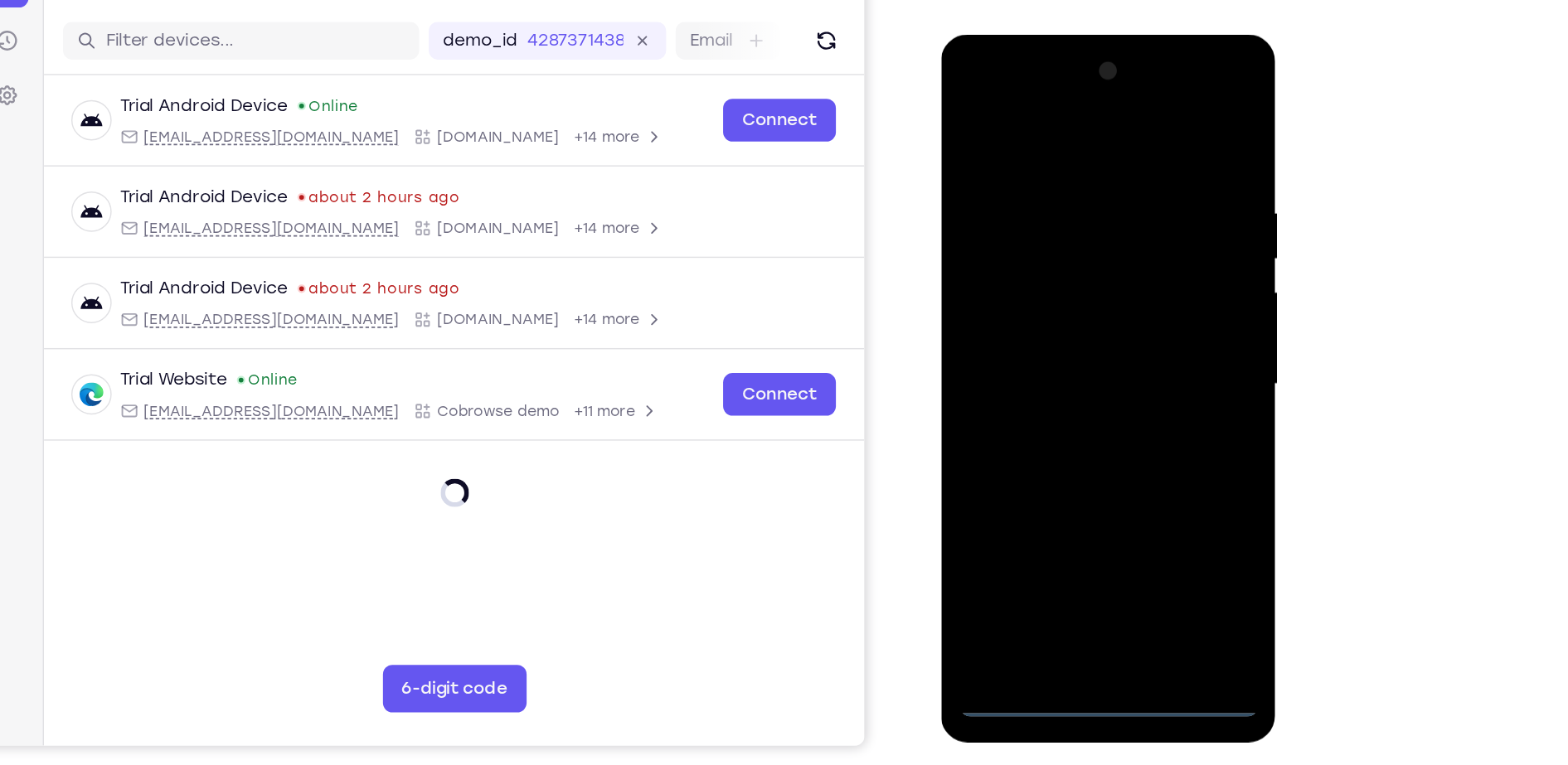
click at [1057, 495] on div at bounding box center [1057, 278] width 209 height 464
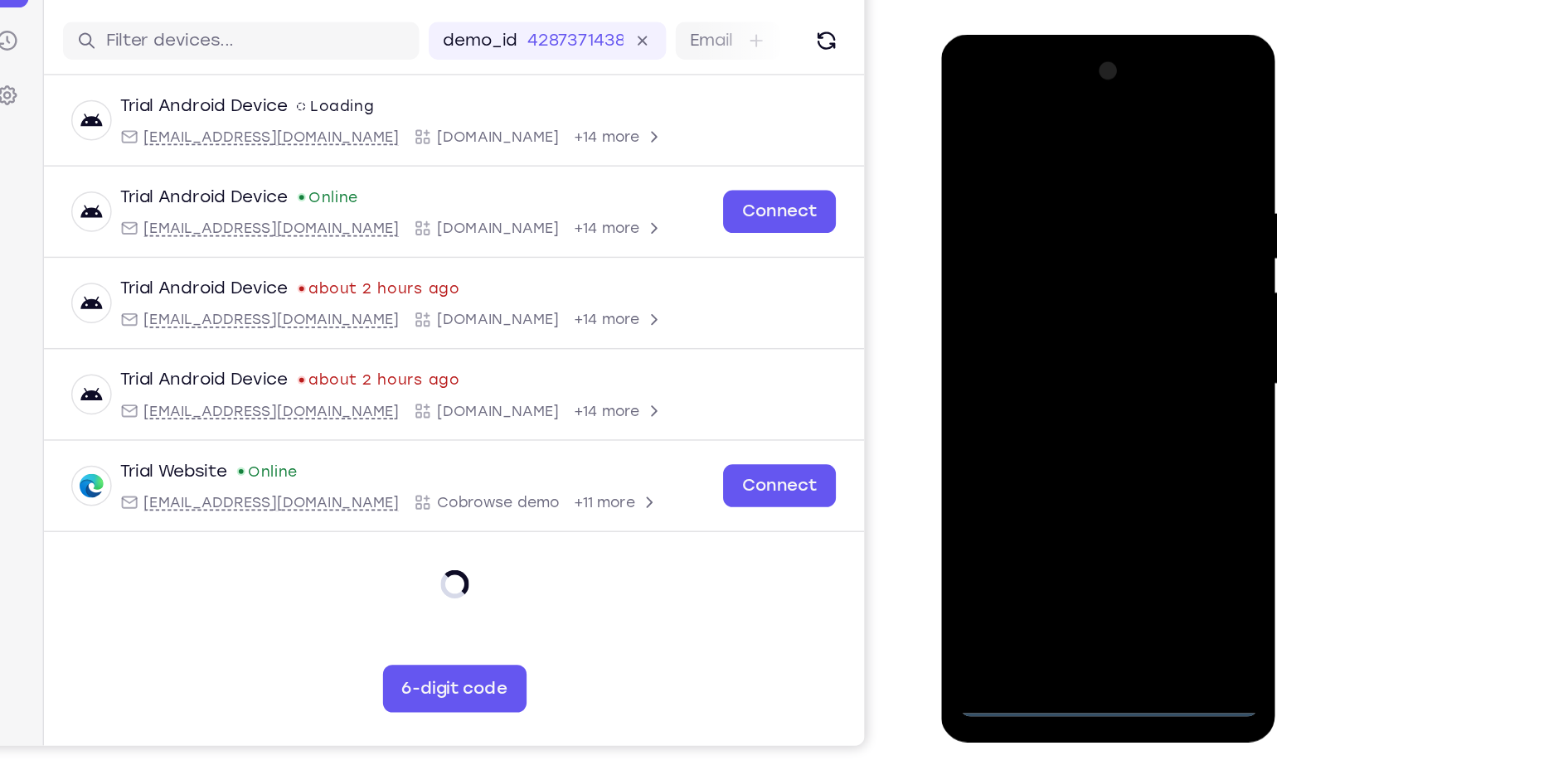
click at [1125, 436] on div at bounding box center [1057, 278] width 209 height 464
click at [1029, 128] on div at bounding box center [1057, 278] width 209 height 464
click at [1132, 268] on div at bounding box center [1057, 278] width 209 height 464
click at [1040, 305] on div at bounding box center [1057, 278] width 209 height 464
click at [1049, 258] on div at bounding box center [1057, 278] width 209 height 464
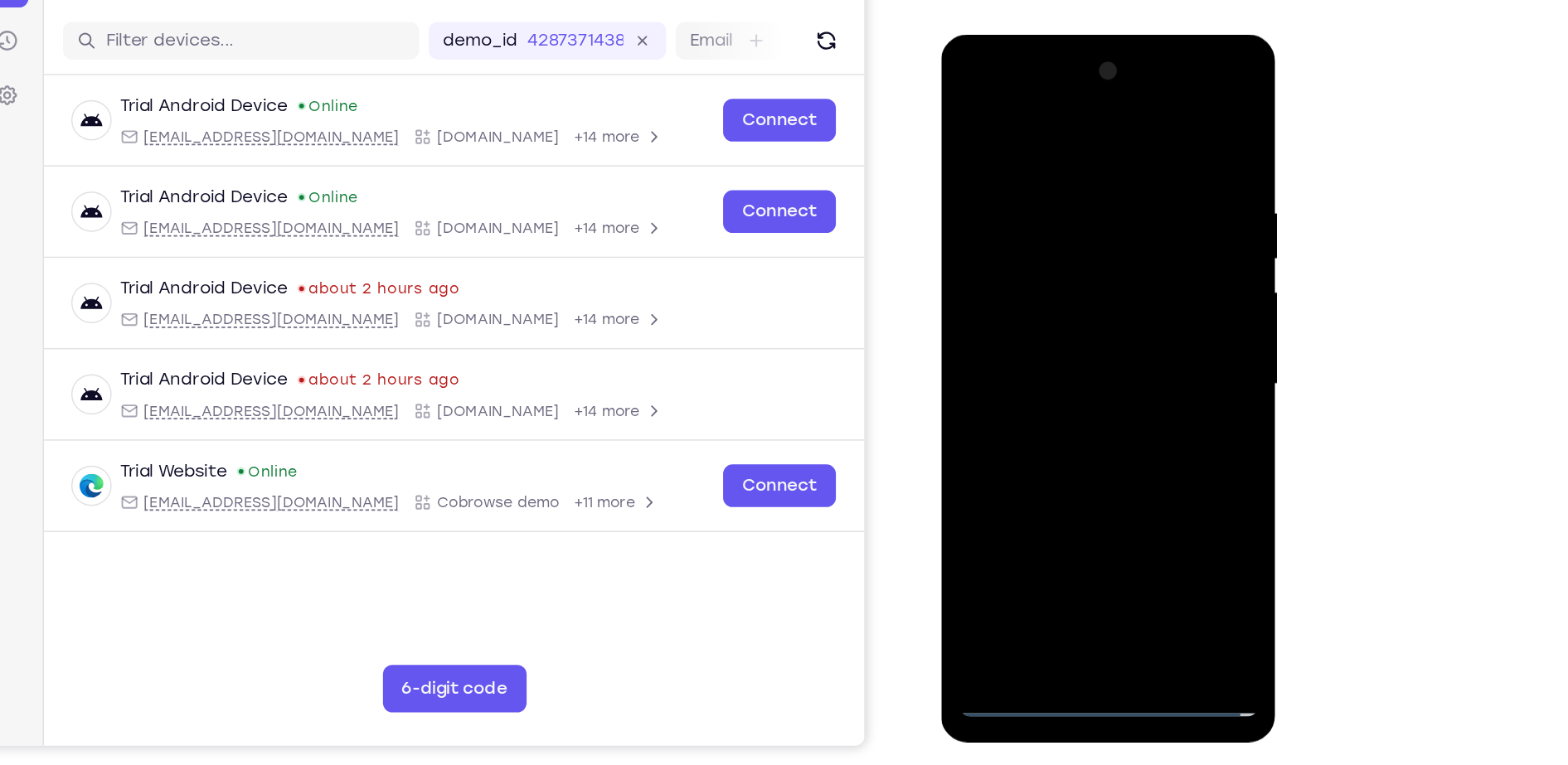
click at [1037, 252] on div at bounding box center [1057, 278] width 209 height 464
click at [1138, 247] on div at bounding box center [1057, 278] width 209 height 464
click at [1064, 272] on div at bounding box center [1057, 278] width 209 height 464
click at [1067, 329] on div at bounding box center [1057, 278] width 209 height 464
click at [1062, 313] on div at bounding box center [1057, 278] width 209 height 464
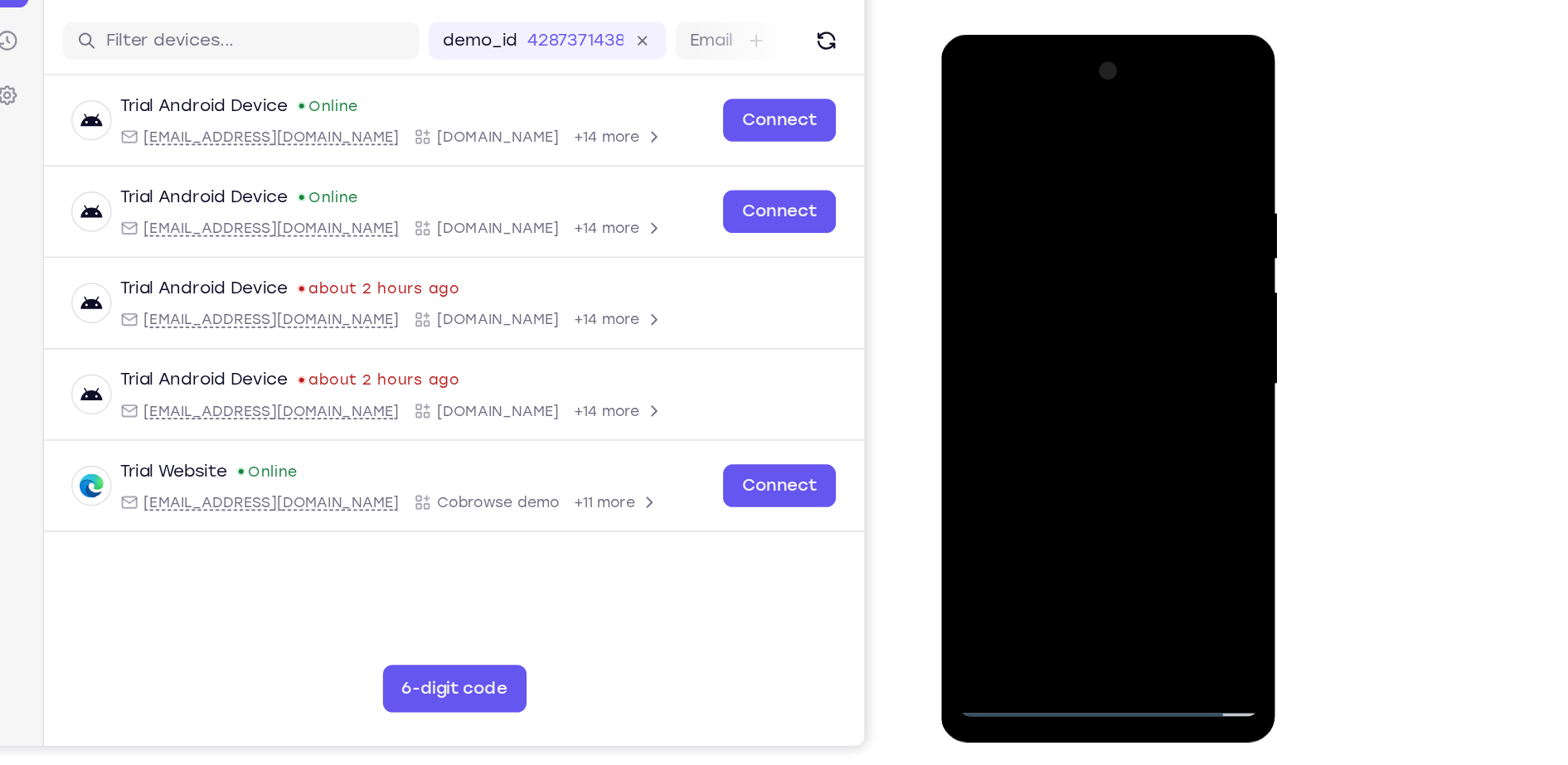
click at [1082, 350] on div at bounding box center [1057, 278] width 209 height 464
click at [1106, 472] on div at bounding box center [1057, 278] width 209 height 464
click at [1058, 367] on div at bounding box center [1057, 278] width 209 height 464
click at [1053, 236] on div at bounding box center [1057, 278] width 209 height 464
click at [1047, 461] on div at bounding box center [1057, 278] width 209 height 464
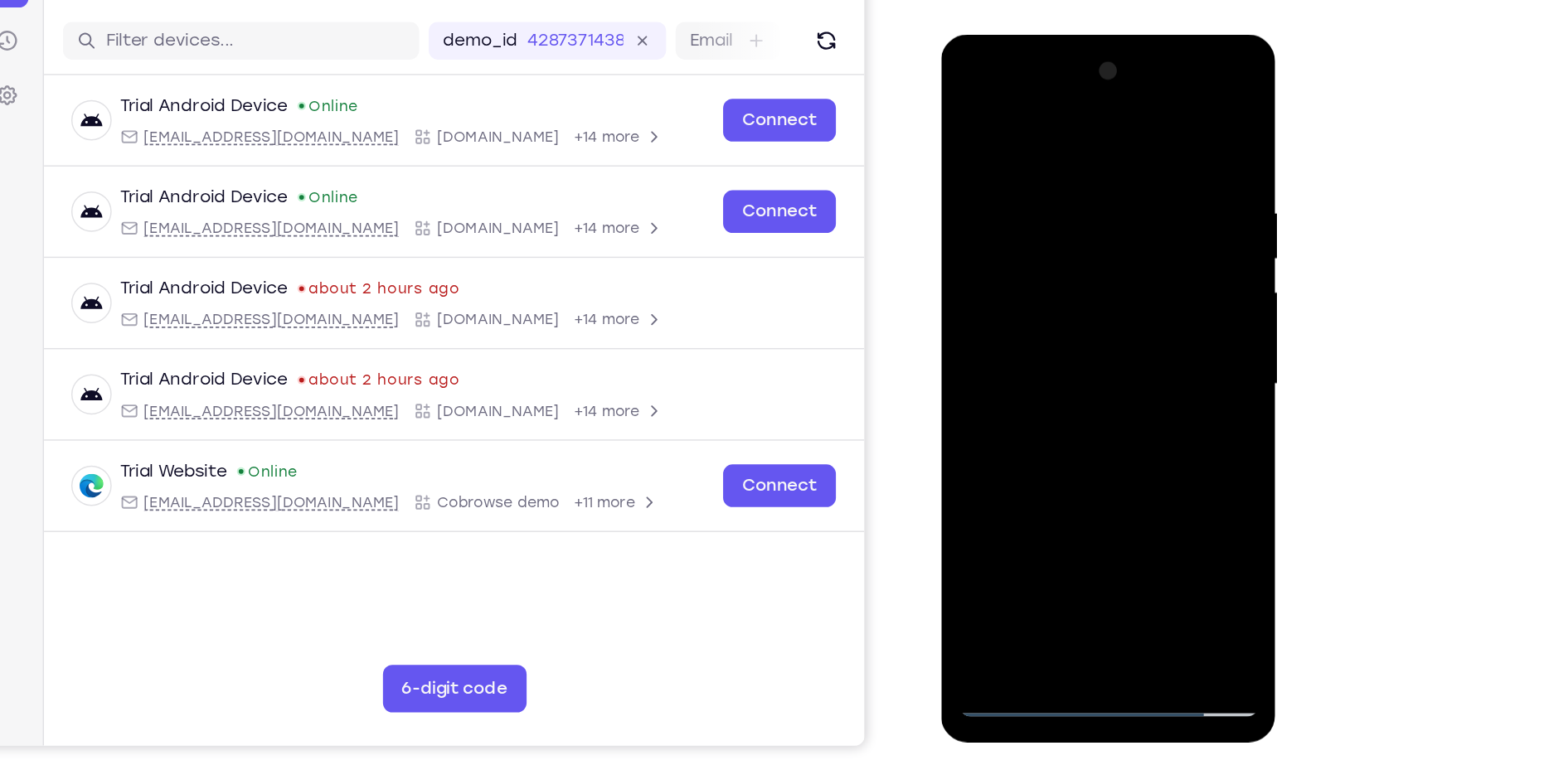
click at [1014, 469] on div at bounding box center [1057, 278] width 209 height 464
click at [1016, 417] on div at bounding box center [1057, 278] width 209 height 464
click at [1136, 308] on div at bounding box center [1057, 278] width 209 height 464
click at [978, 122] on div at bounding box center [1057, 278] width 209 height 464
click at [1110, 238] on div at bounding box center [1057, 278] width 209 height 464
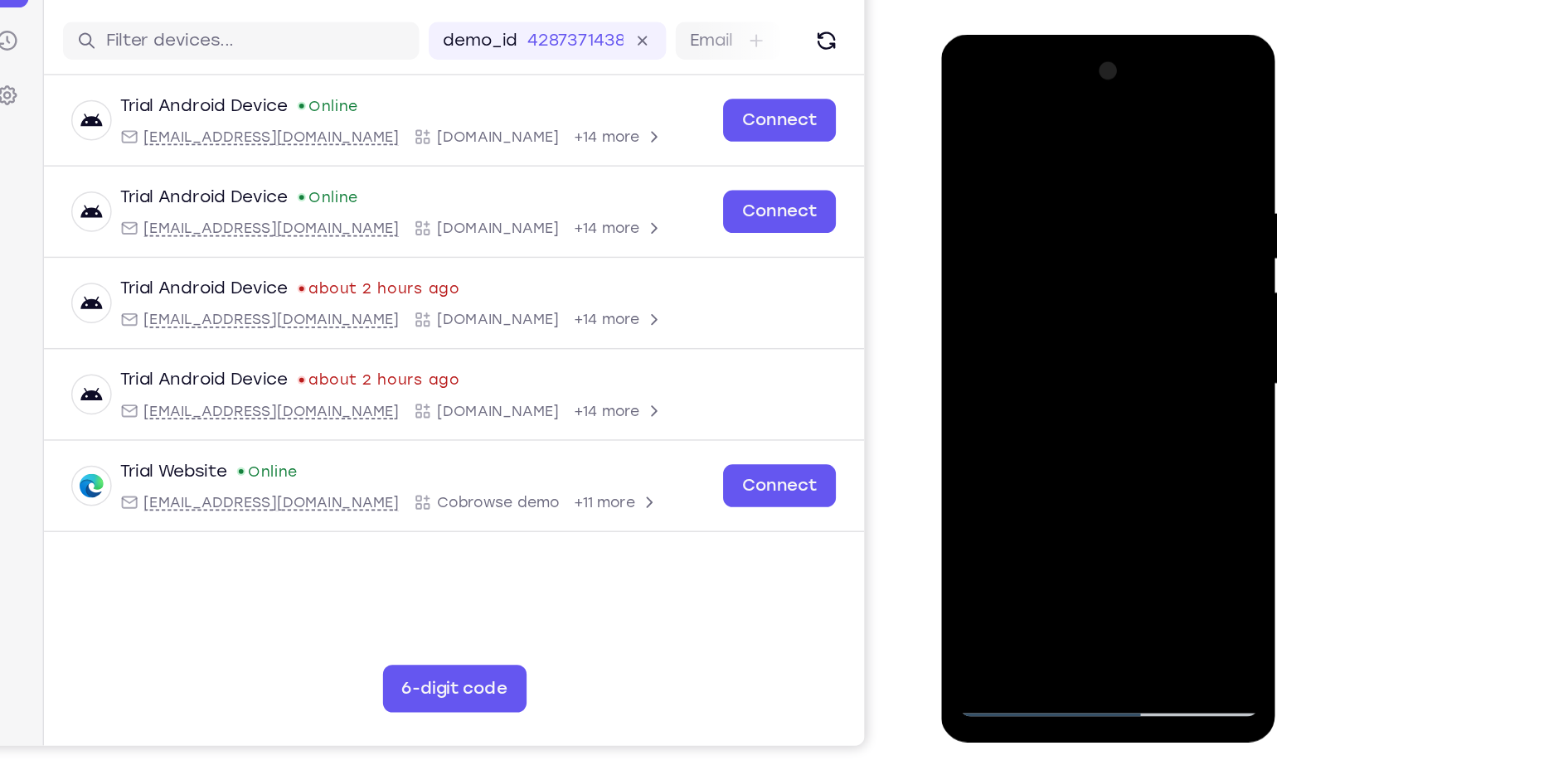
click at [1072, 463] on div at bounding box center [1057, 278] width 209 height 464
click at [1013, 466] on div at bounding box center [1057, 278] width 209 height 464
click at [1113, 406] on div at bounding box center [1057, 278] width 209 height 464
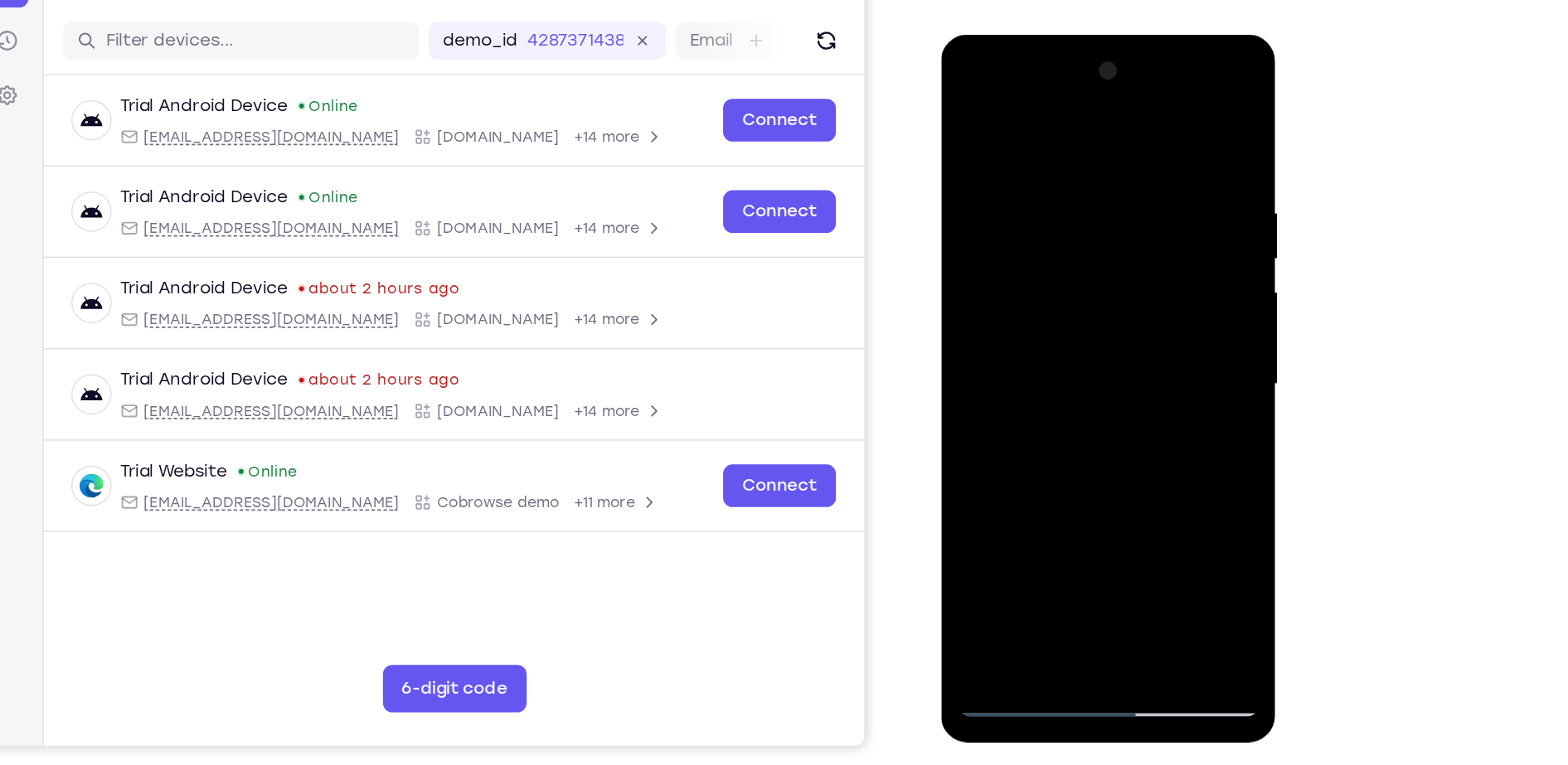
click at [1113, 406] on div at bounding box center [1057, 278] width 209 height 464
click at [1129, 303] on div at bounding box center [1057, 278] width 209 height 464
click at [1047, 318] on div at bounding box center [1057, 278] width 209 height 464
click at [1028, 309] on div at bounding box center [1057, 278] width 209 height 464
click at [1023, 464] on div at bounding box center [1057, 278] width 209 height 464
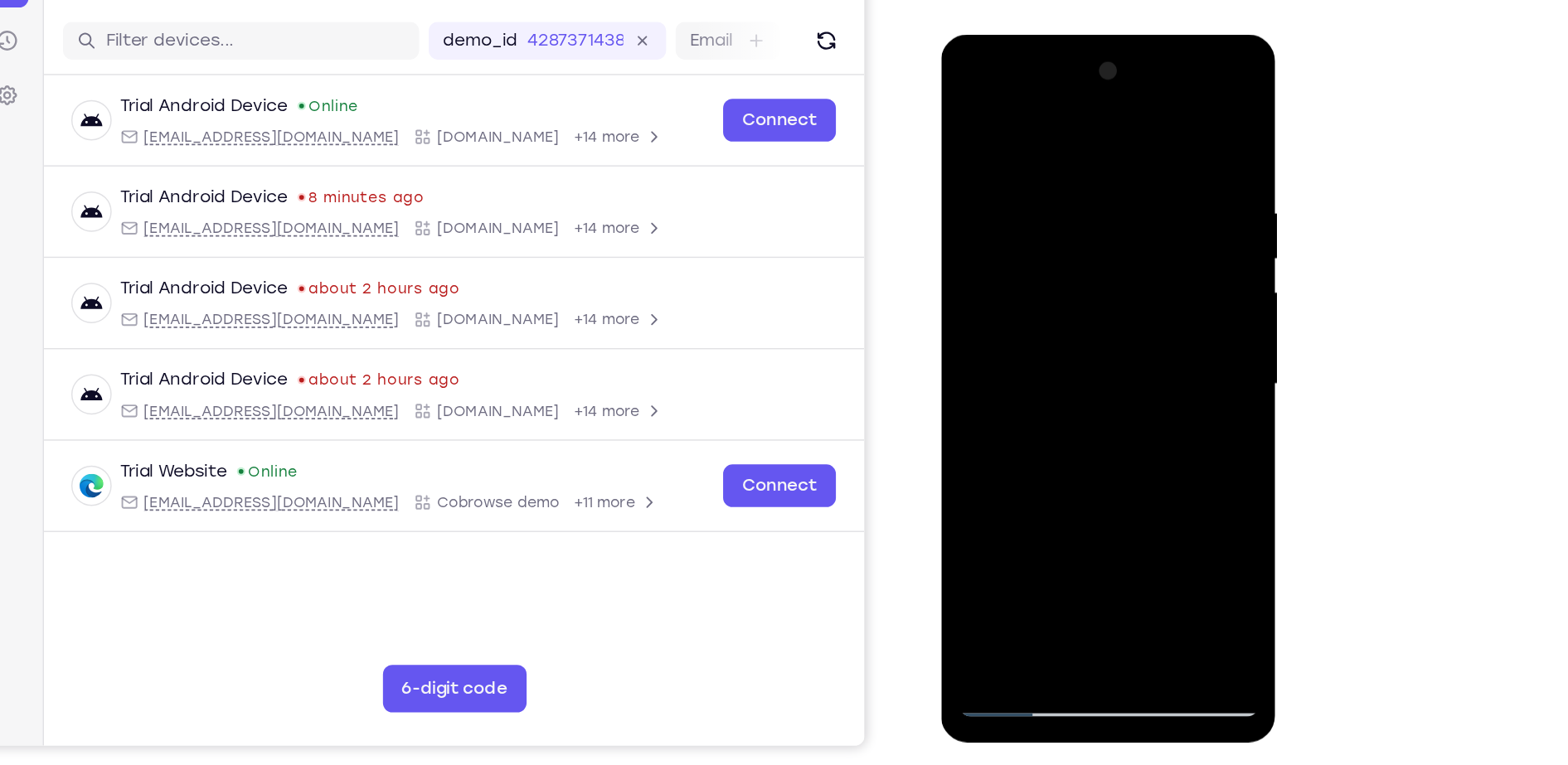
click at [1054, 313] on div at bounding box center [1057, 278] width 209 height 464
click at [1057, 317] on div at bounding box center [1057, 278] width 209 height 464
click at [1030, 319] on div at bounding box center [1057, 278] width 209 height 464
